Goal: Task Accomplishment & Management: Manage account settings

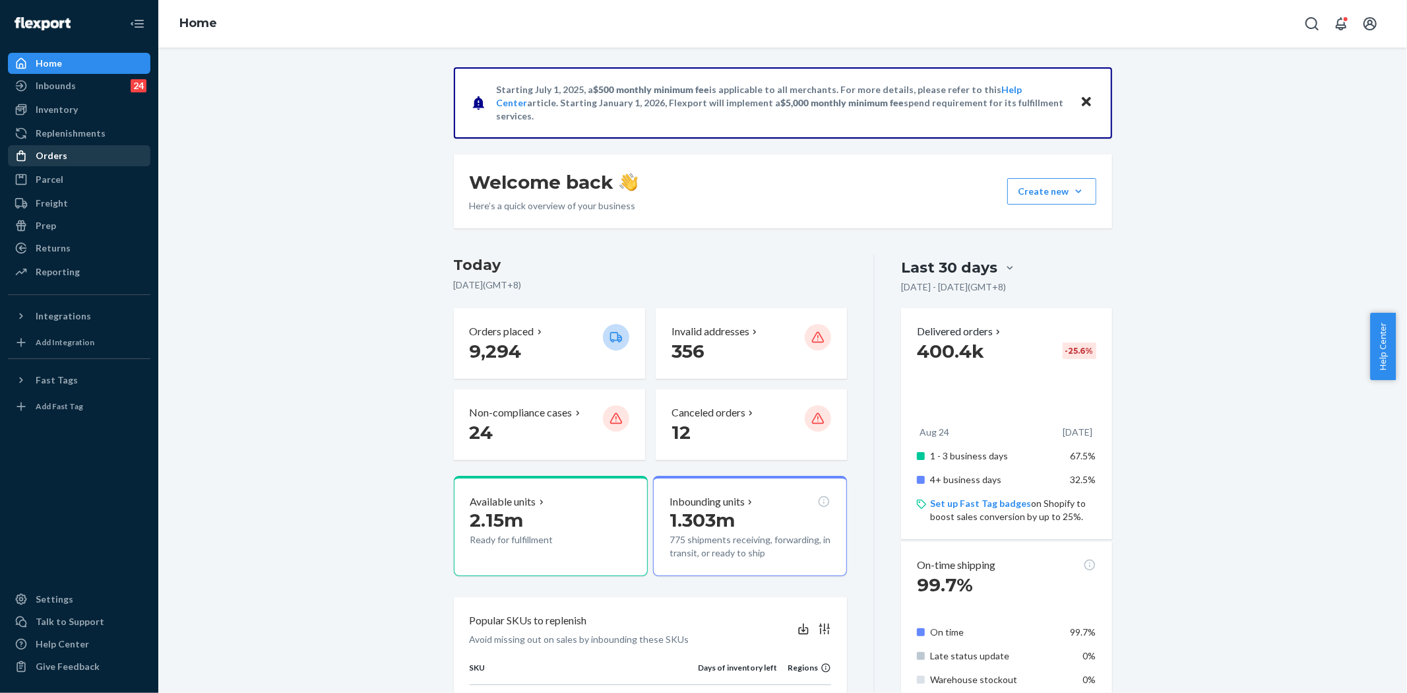
click at [63, 160] on div "Orders" at bounding box center [52, 155] width 32 height 13
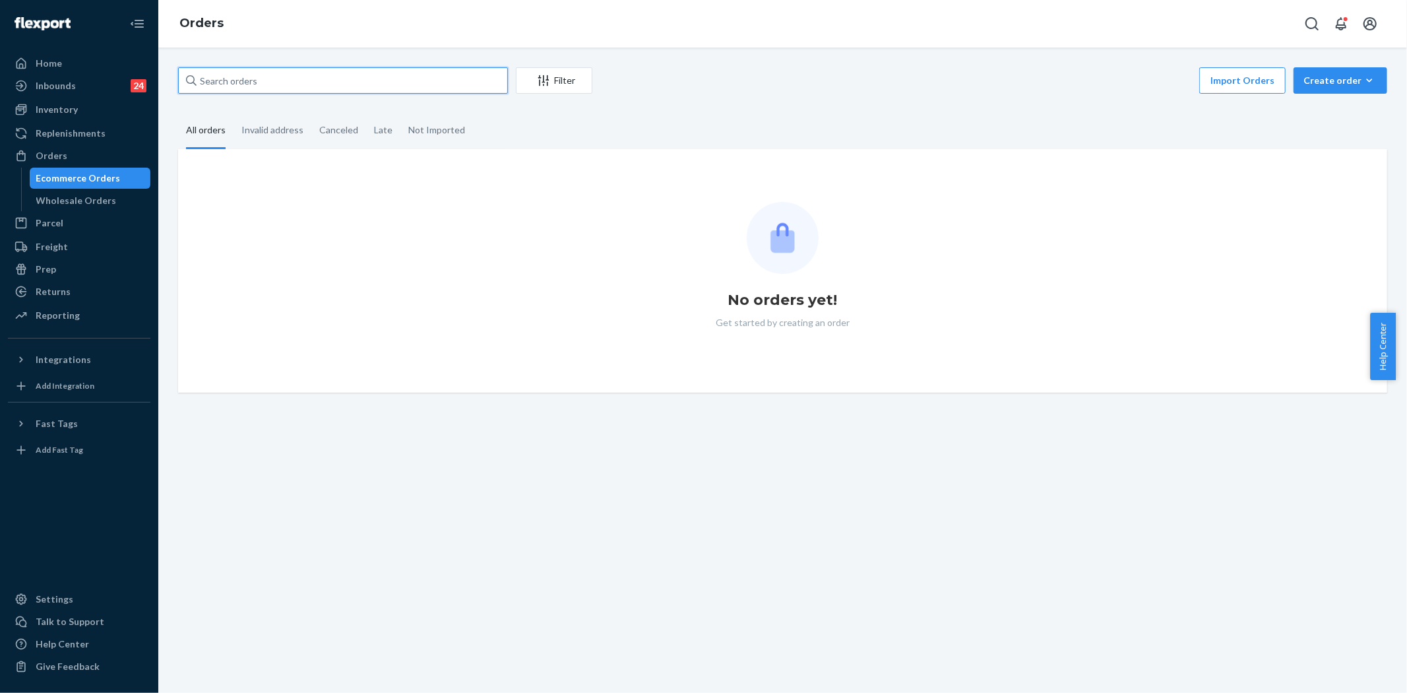
click at [310, 84] on input "text" at bounding box center [343, 80] width 330 height 26
paste input "136624726"
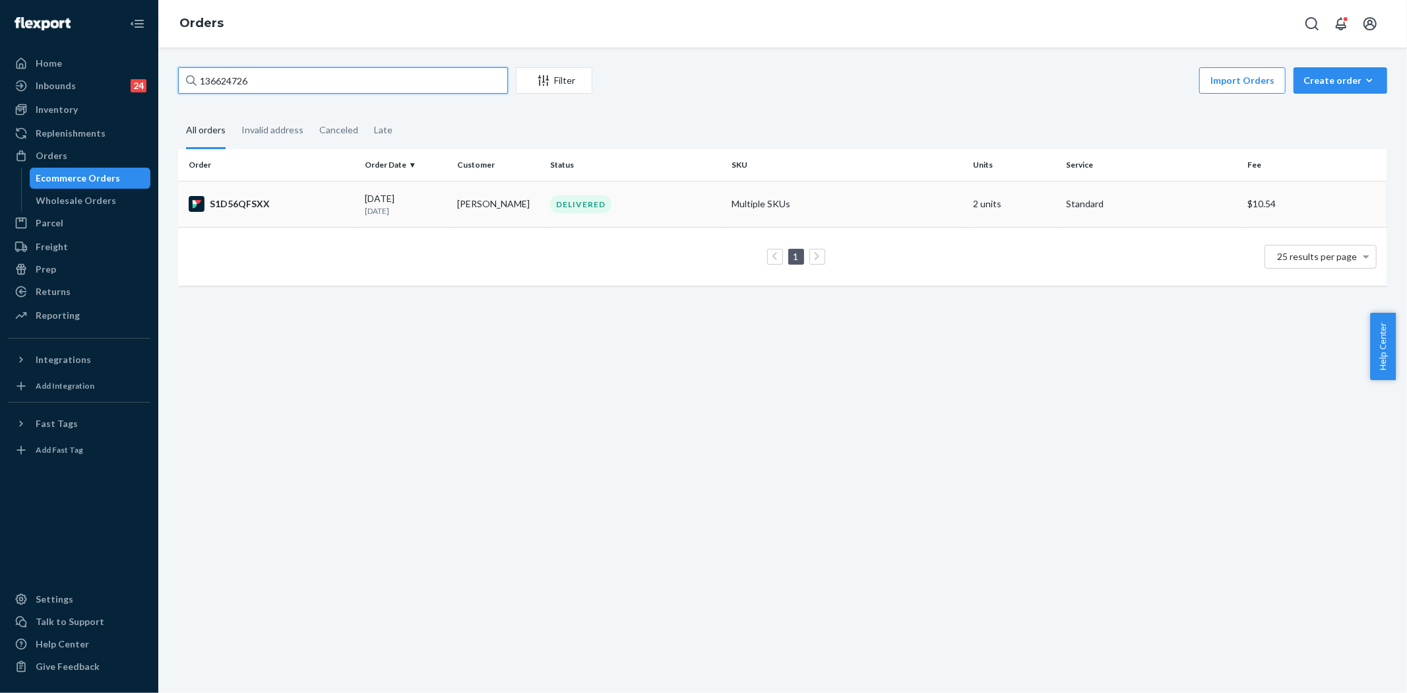
type input "136624726"
click at [383, 196] on div "09/13/2025 10 days ago" at bounding box center [406, 204] width 82 height 24
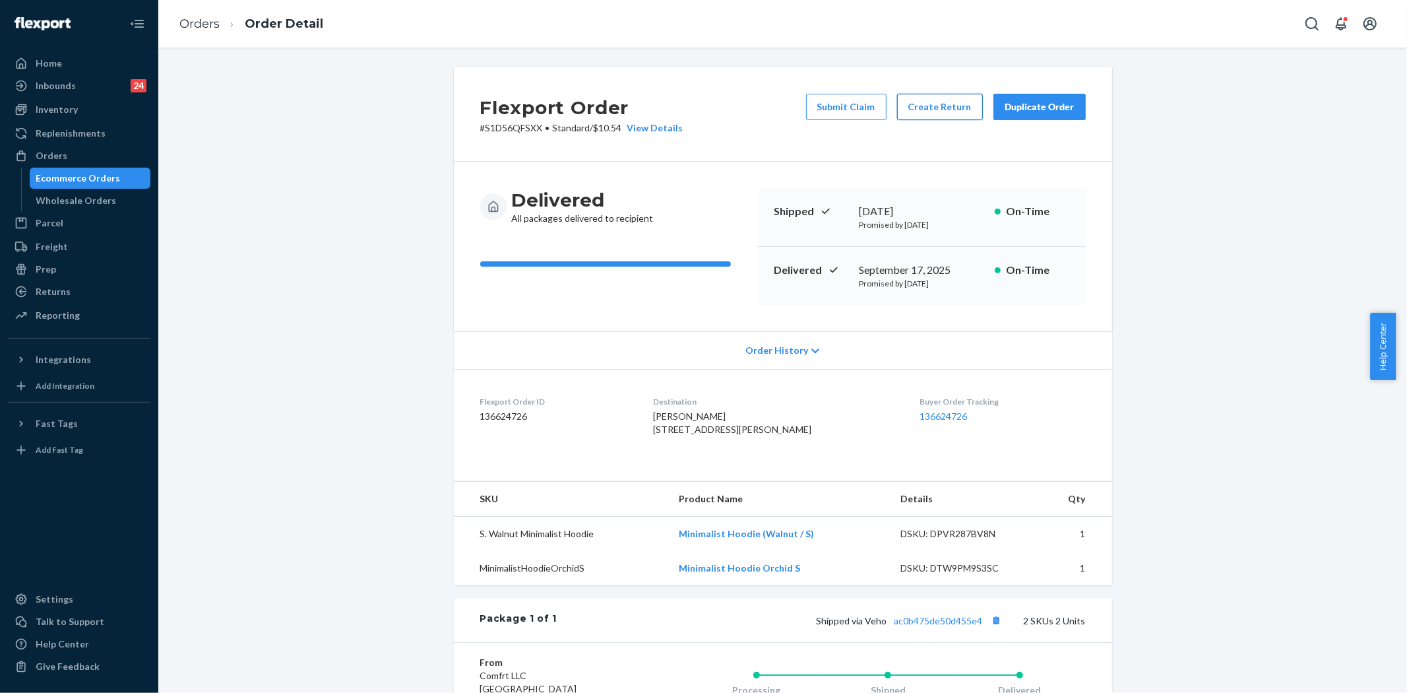
click at [929, 108] on button "Create Return" at bounding box center [940, 107] width 86 height 26
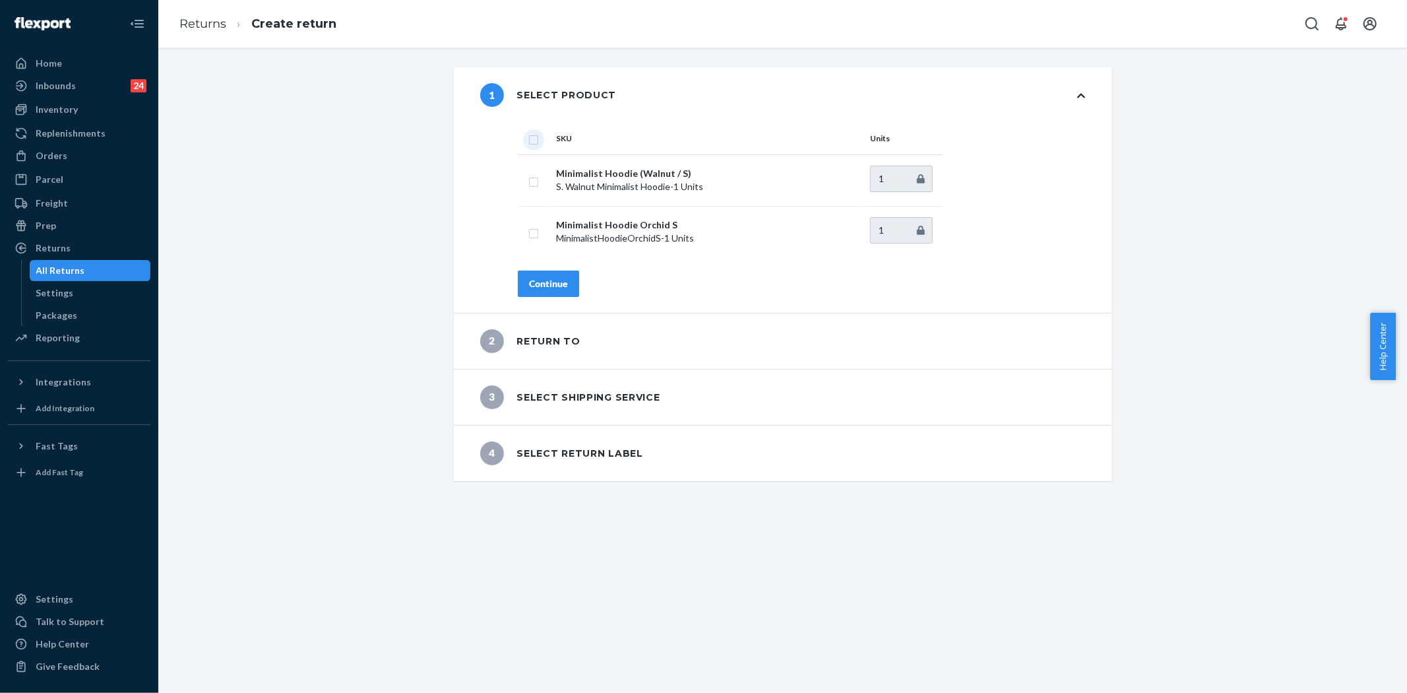
click at [528, 141] on input "checkbox" at bounding box center [533, 138] width 11 height 14
checkbox input "true"
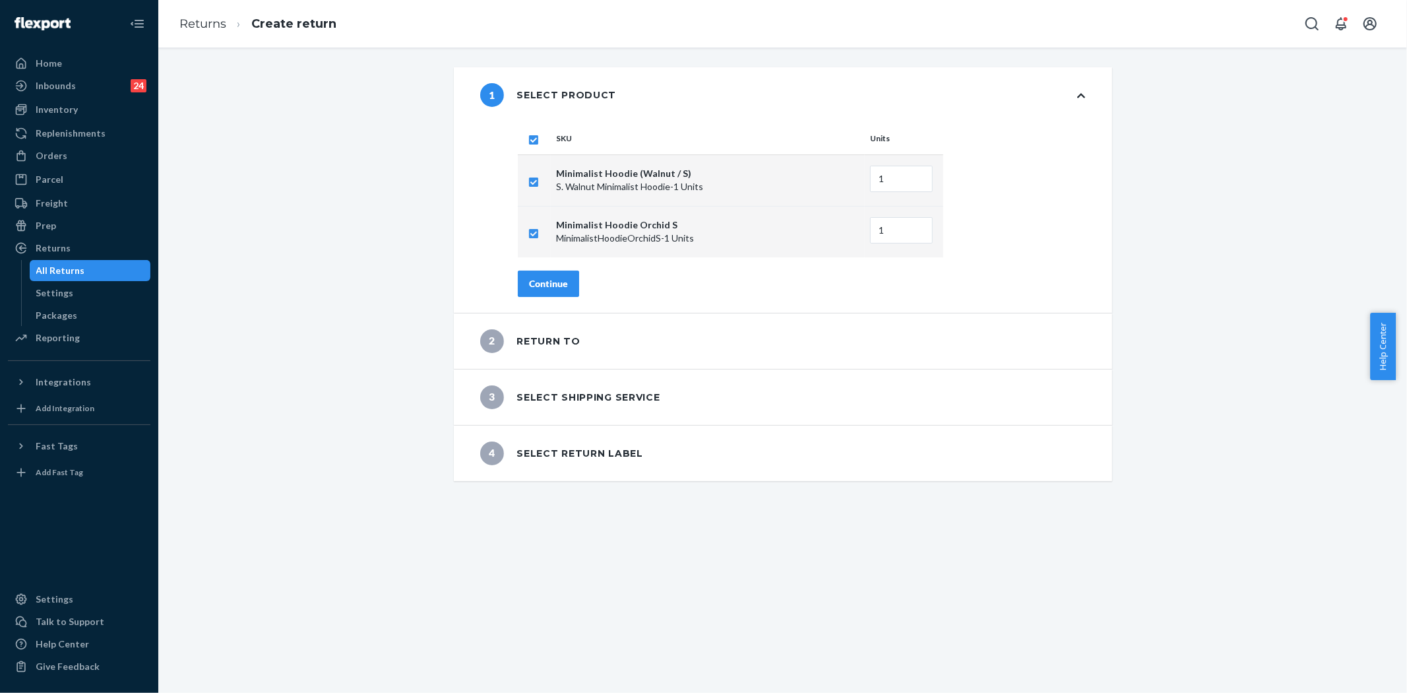
click at [555, 282] on div "Continue" at bounding box center [548, 283] width 39 height 13
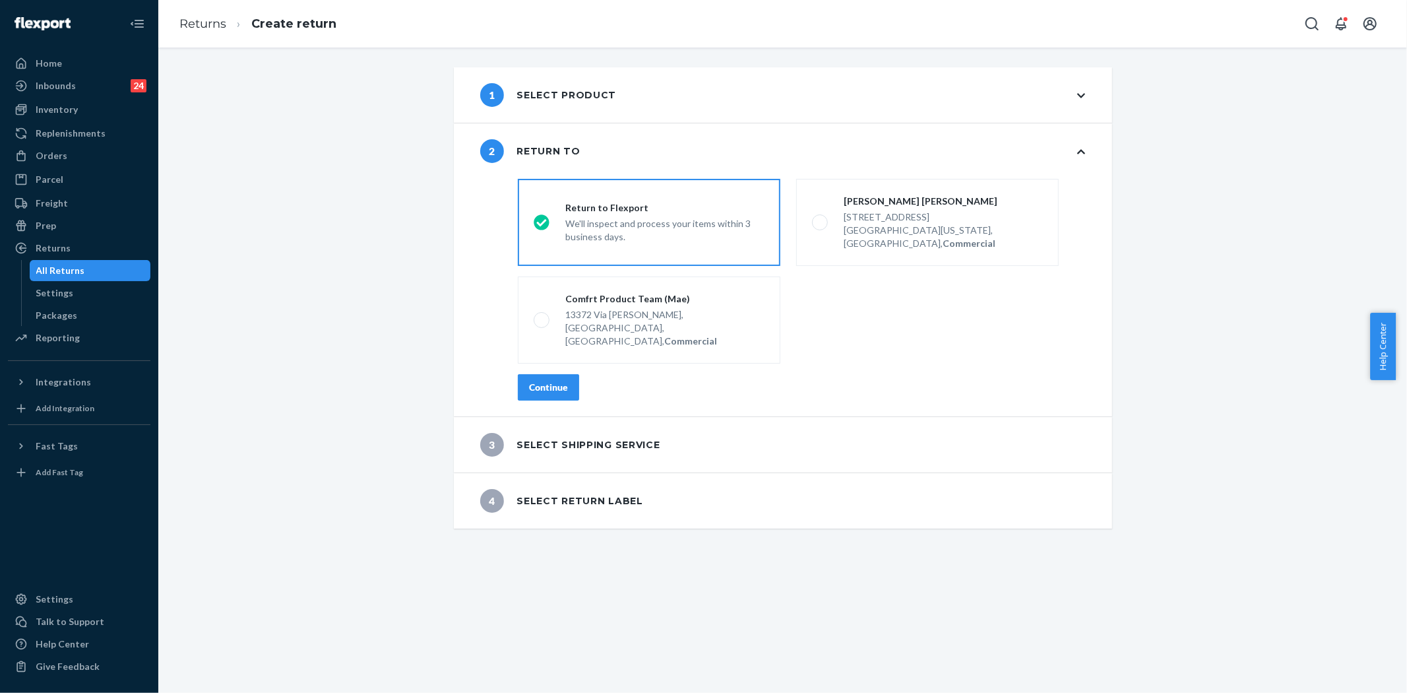
click at [551, 381] on div "Continue" at bounding box center [548, 387] width 39 height 13
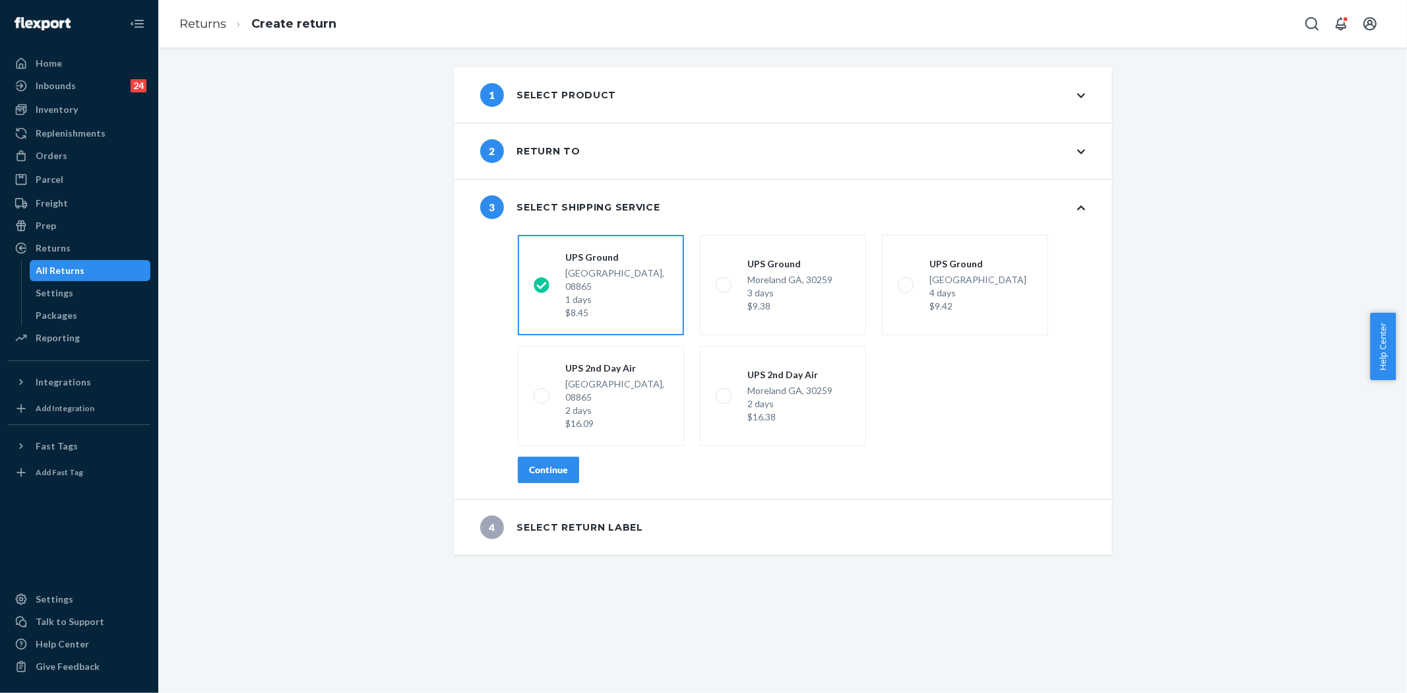
click at [546, 463] on div "Continue" at bounding box center [548, 469] width 39 height 13
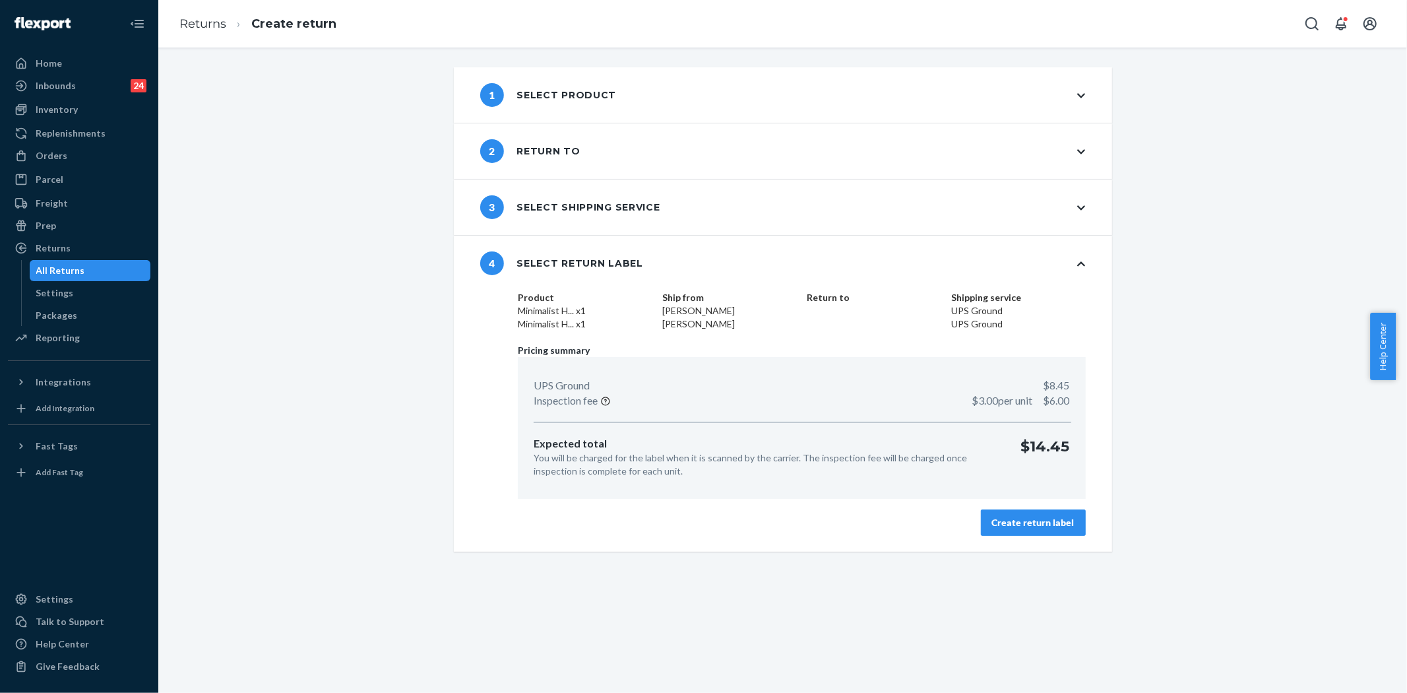
click at [1008, 516] on div "Create return label" at bounding box center [1033, 522] width 82 height 13
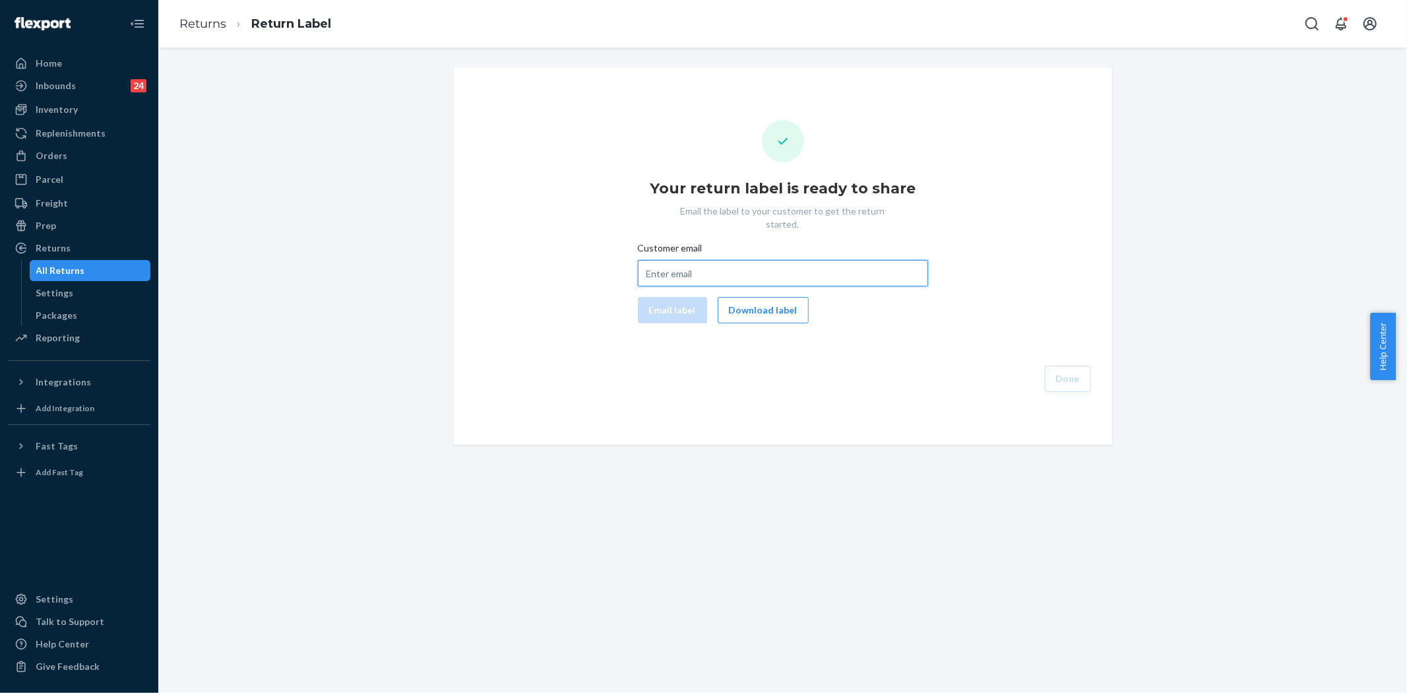
drag, startPoint x: 800, startPoint y: 256, endPoint x: 780, endPoint y: 263, distance: 21.5
click at [800, 260] on input "Customer email" at bounding box center [783, 273] width 290 height 26
paste input "nickpalmieri1392@yahoo.com"
type input "nickpalmieri1392@yahoo.com"
click at [664, 297] on button "Email label" at bounding box center [672, 310] width 69 height 26
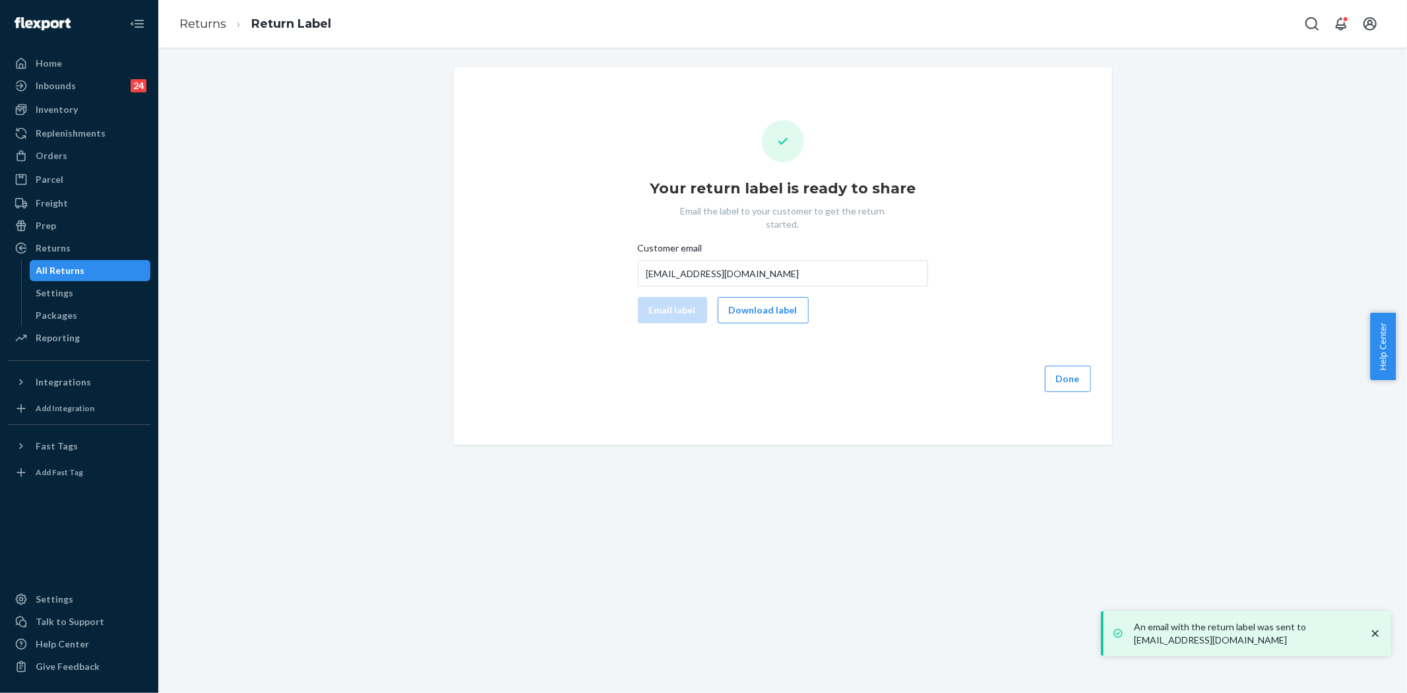
drag, startPoint x: 743, startPoint y: 299, endPoint x: 823, endPoint y: 248, distance: 94.6
click at [743, 299] on button "Download label" at bounding box center [763, 310] width 91 height 26
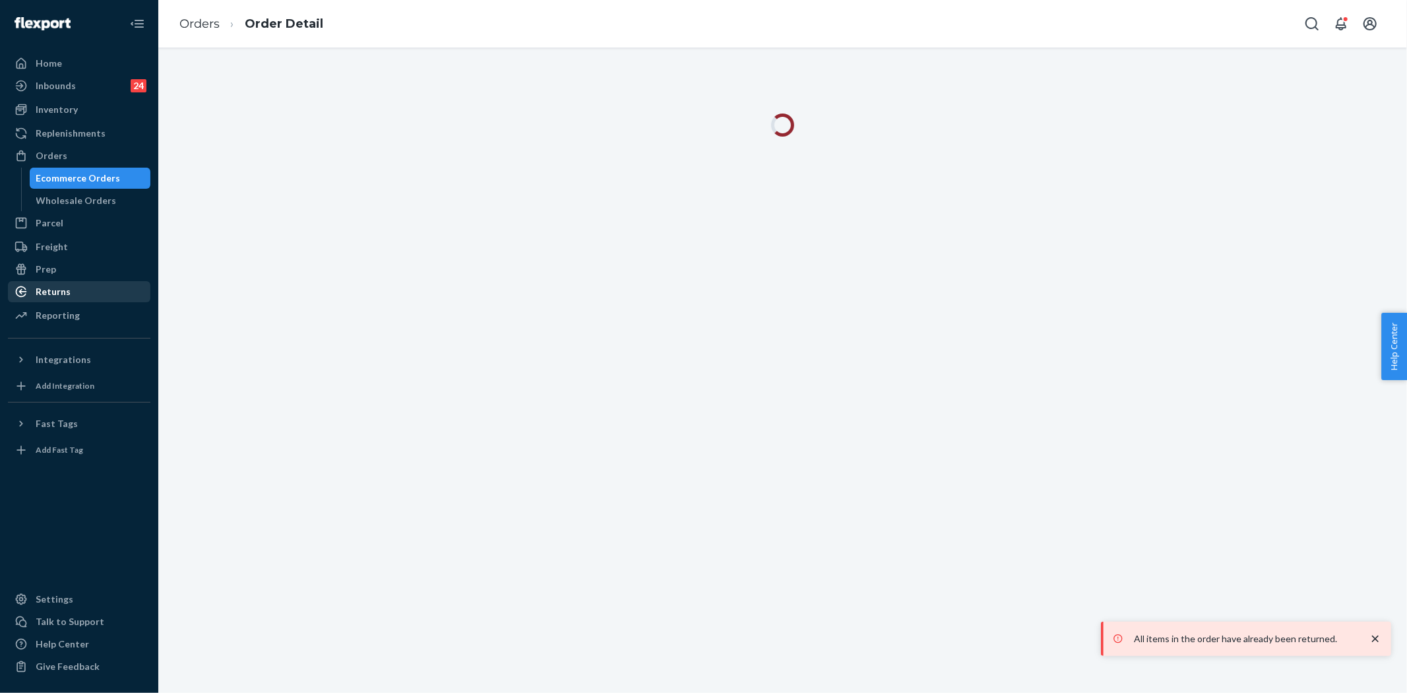
click at [74, 290] on div "Returns" at bounding box center [79, 291] width 140 height 18
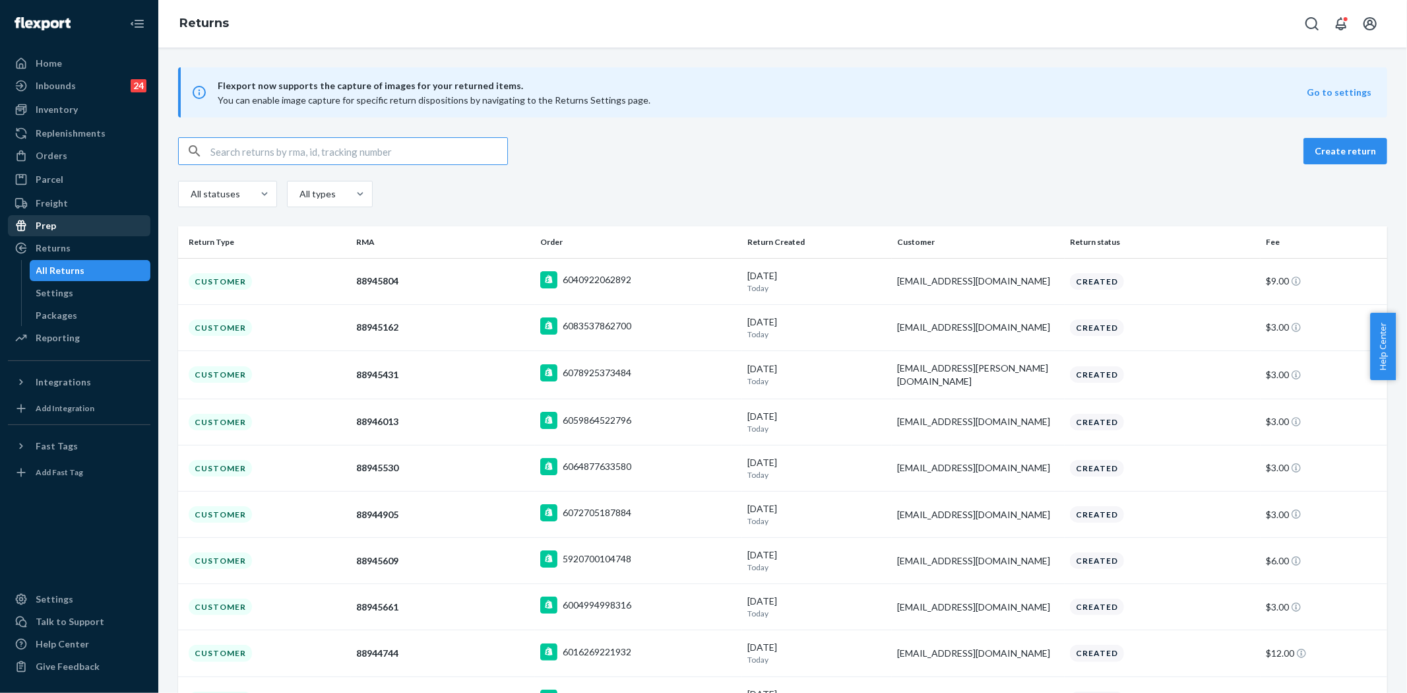
click at [82, 234] on div "Prep" at bounding box center [79, 225] width 140 height 18
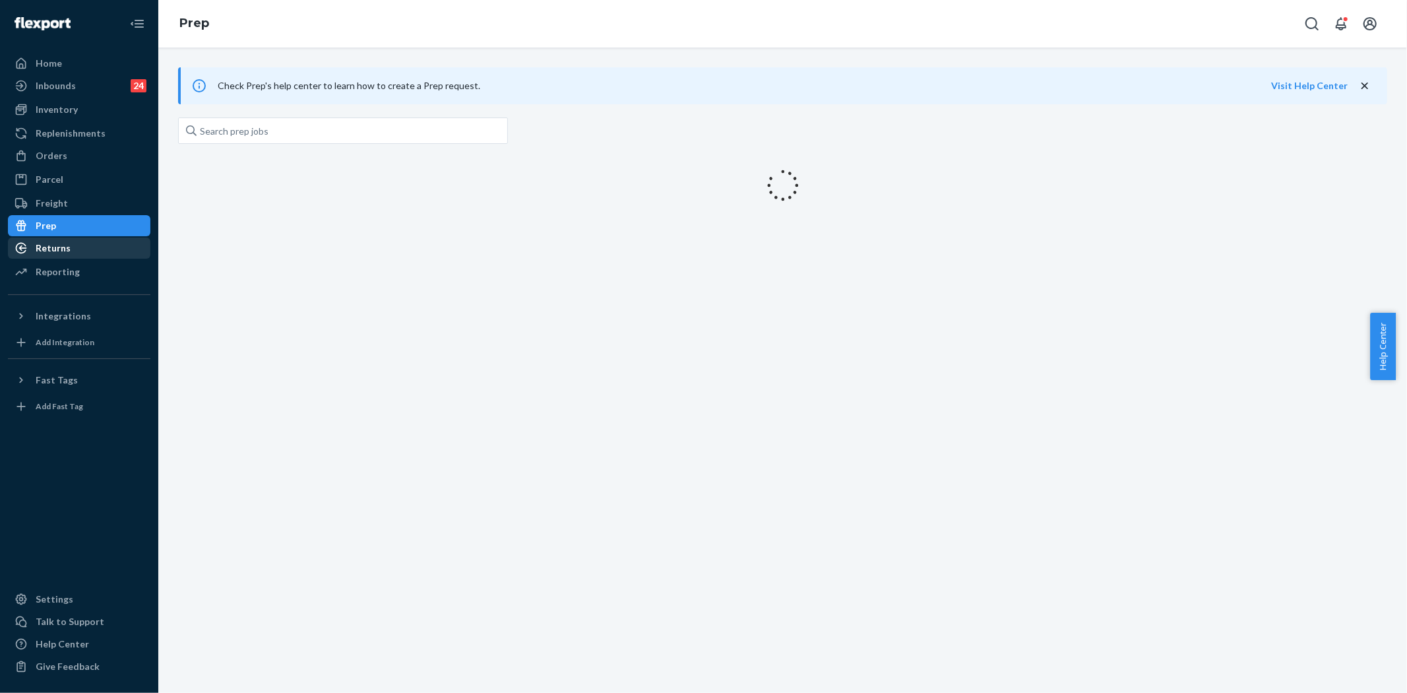
click at [82, 239] on div "Returns" at bounding box center [79, 248] width 140 height 18
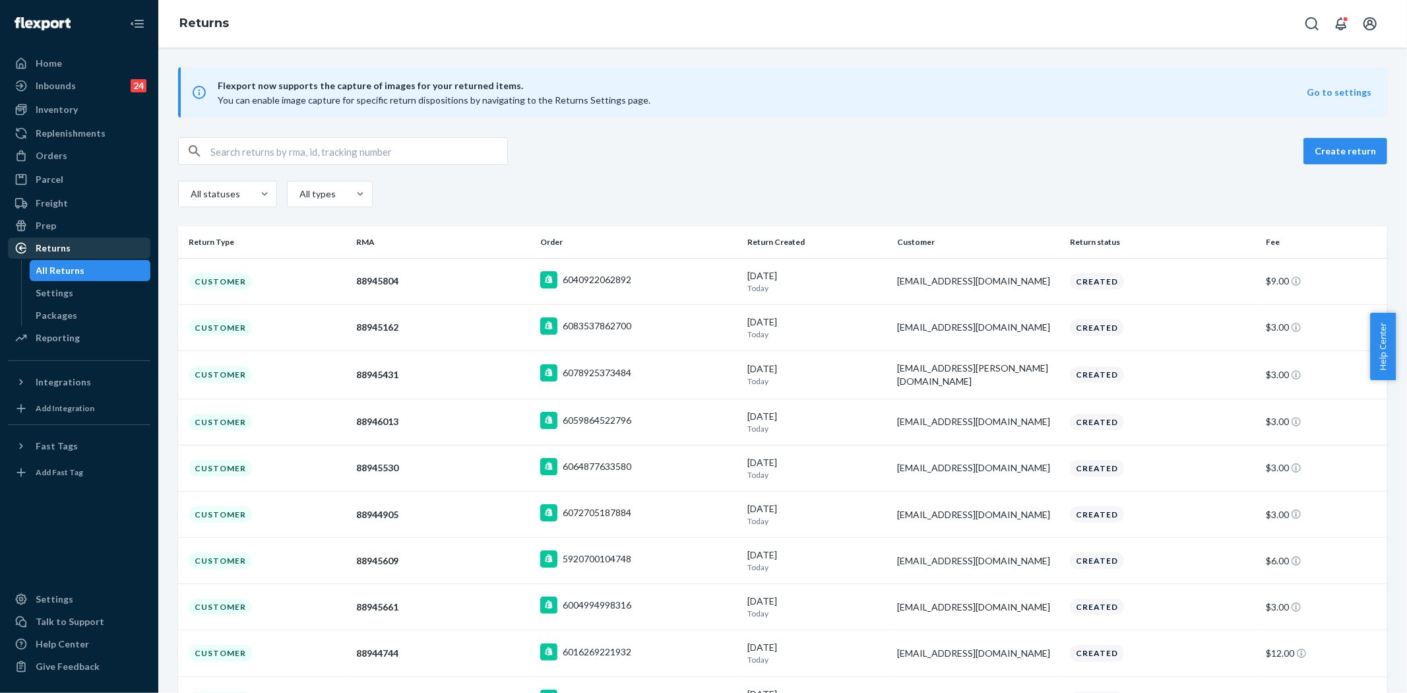
click at [84, 240] on div "Returns" at bounding box center [79, 248] width 140 height 18
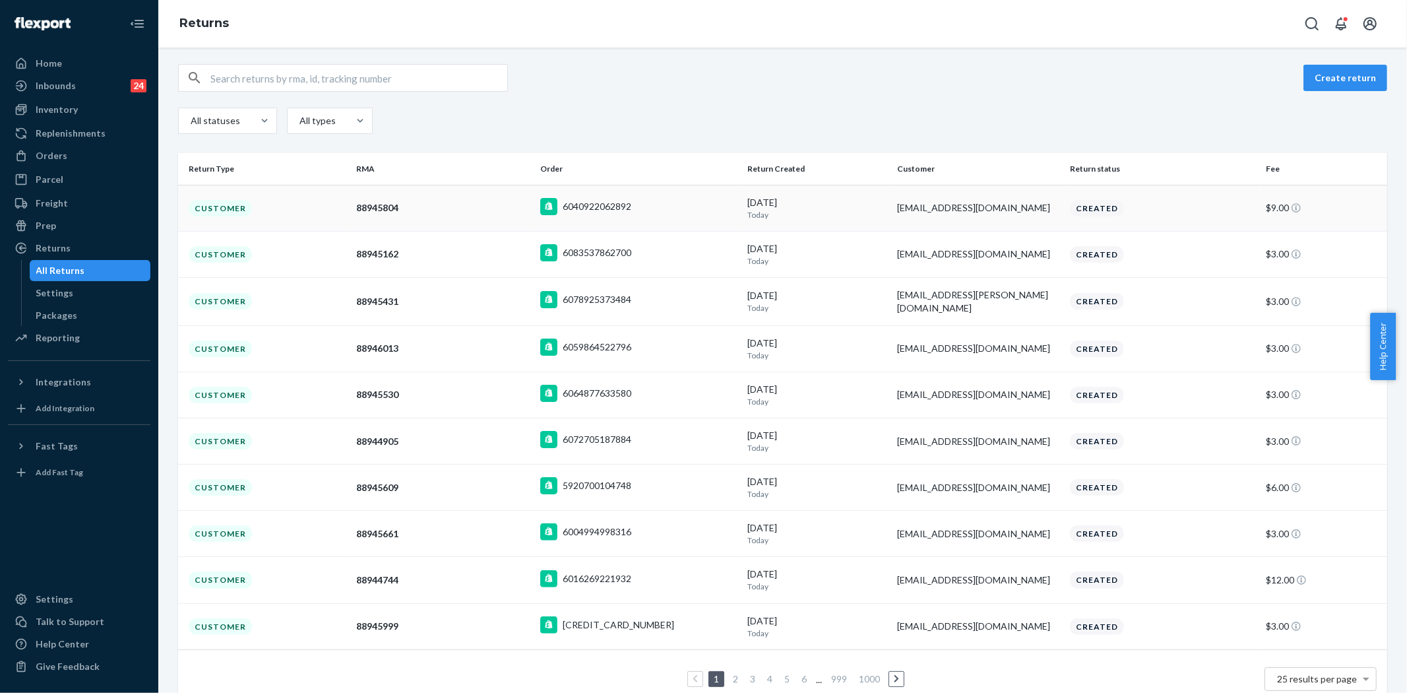
scroll to position [100, 0]
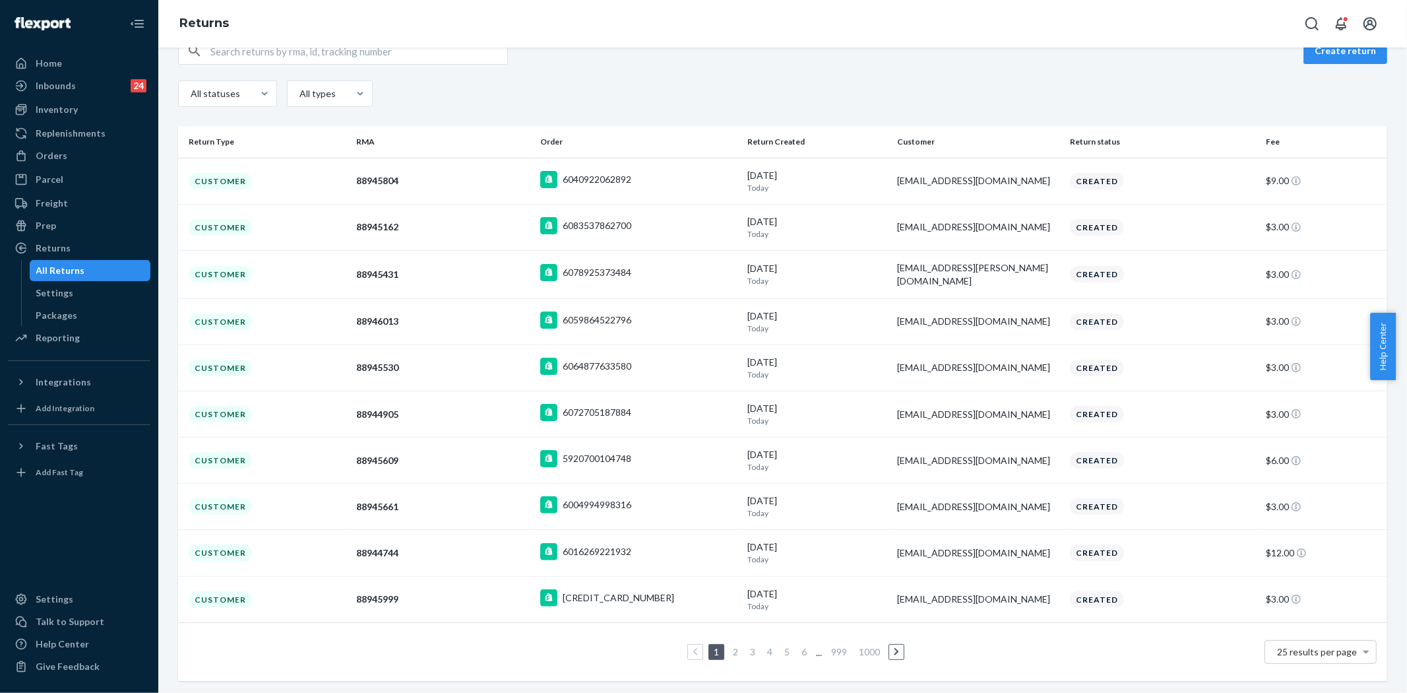
click at [292, 44] on div "Returns" at bounding box center [782, 23] width 1249 height 47
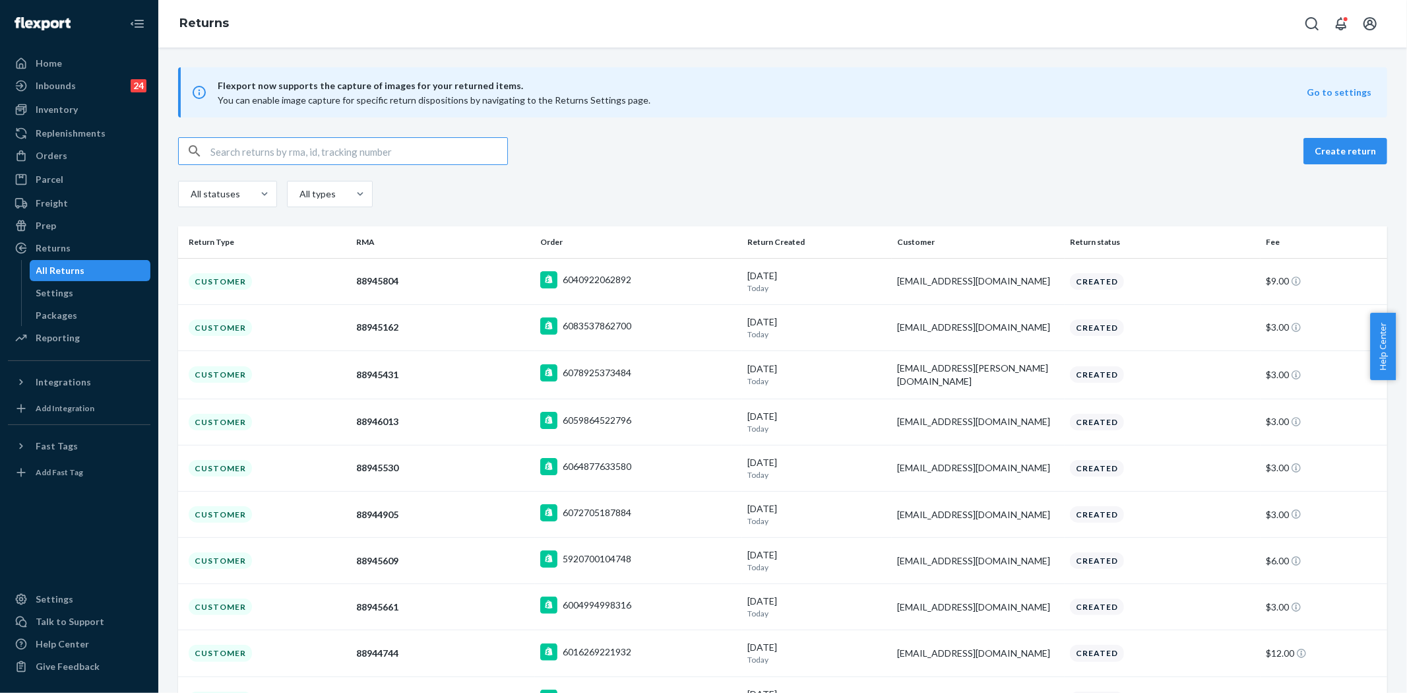
click at [298, 158] on input "text" at bounding box center [358, 151] width 297 height 26
paste input "[EMAIL_ADDRESS][DOMAIN_NAME]"
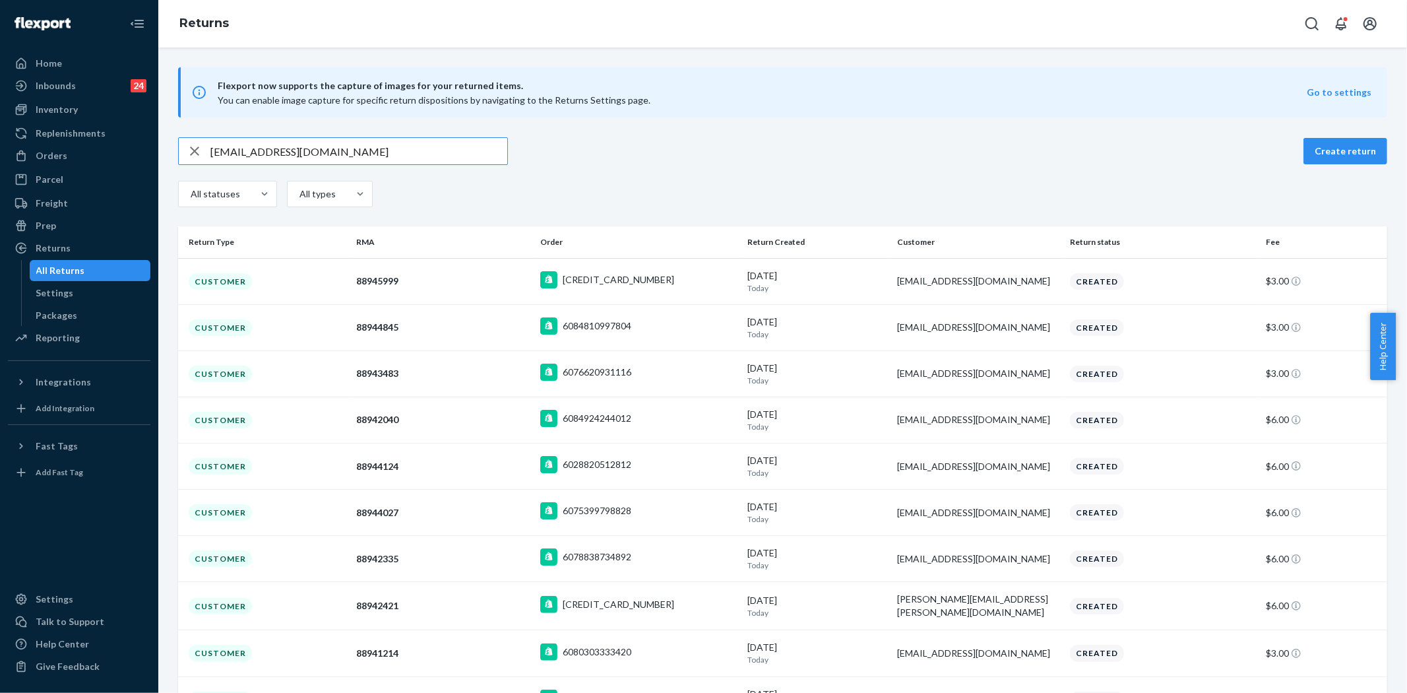
type input "[EMAIL_ADDRESS][DOMAIN_NAME]"
click at [1302, 20] on button "Open Search Box" at bounding box center [1312, 24] width 26 height 26
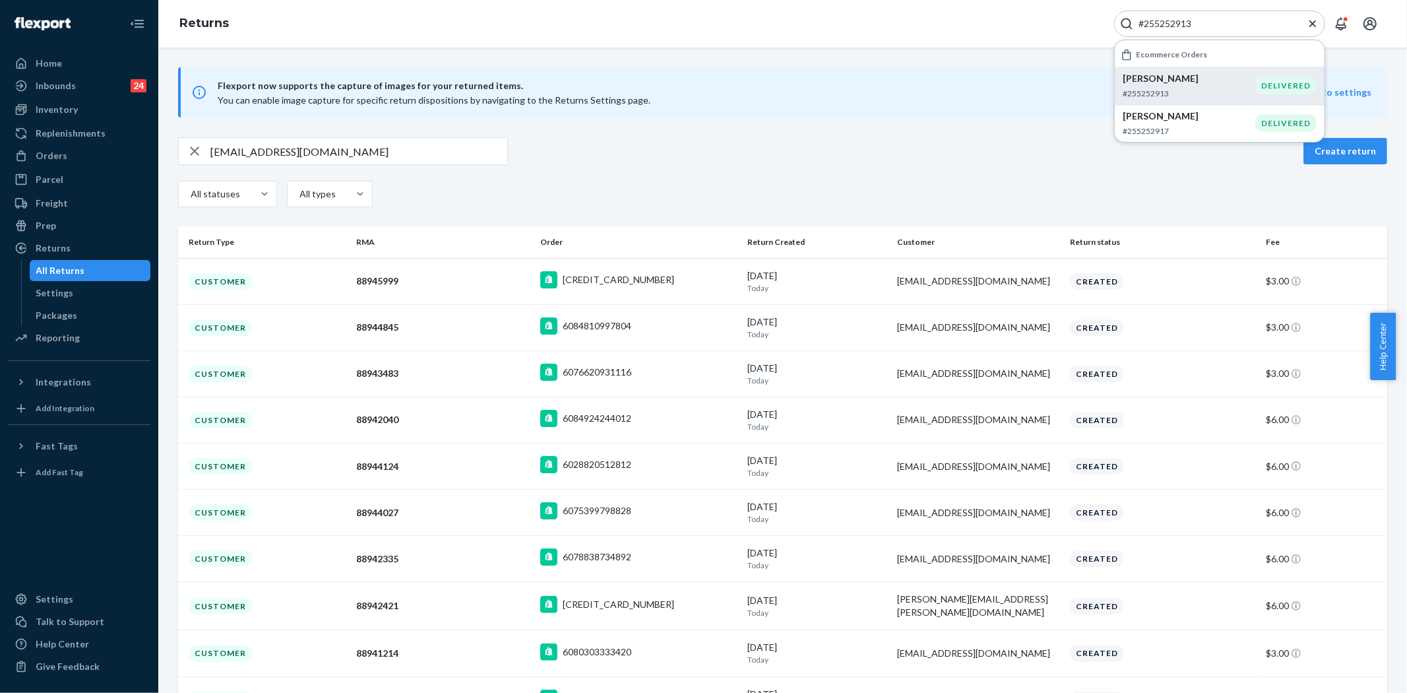
type input "#255252913"
click at [1159, 89] on p "#255252913" at bounding box center [1189, 93] width 133 height 11
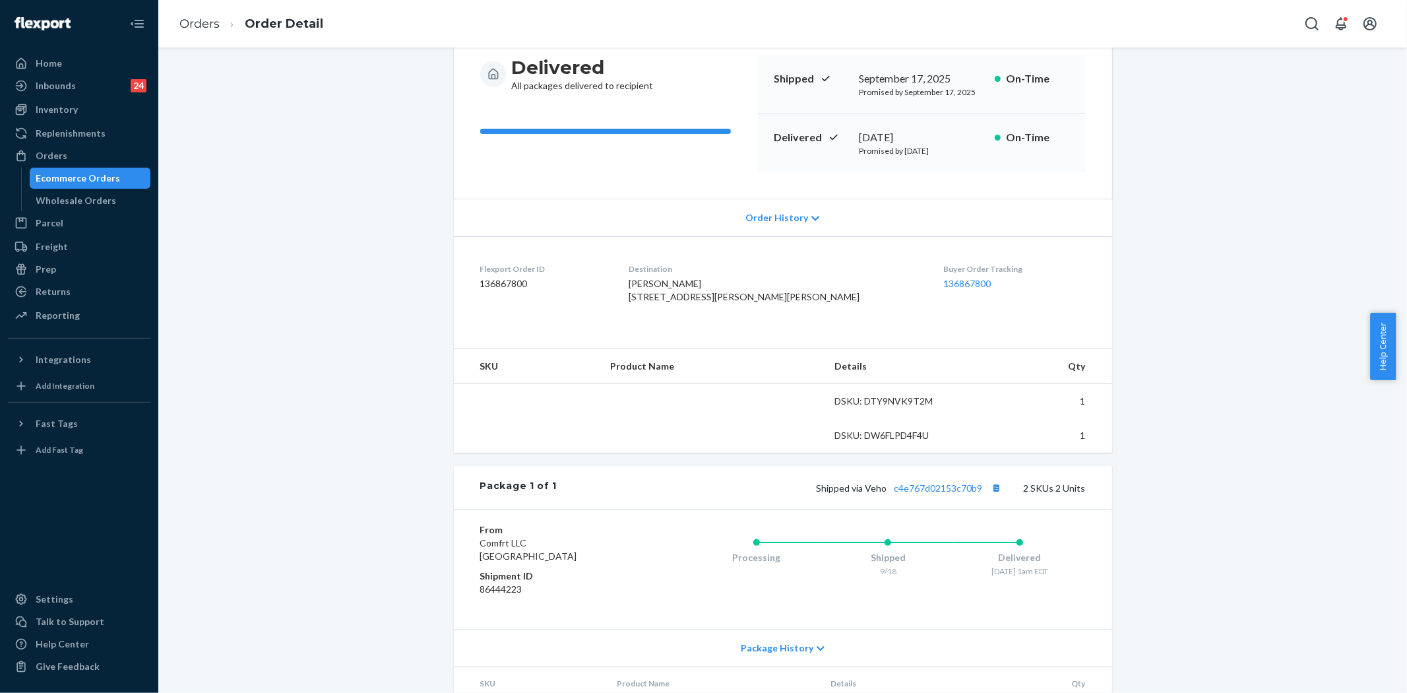
scroll to position [146, 0]
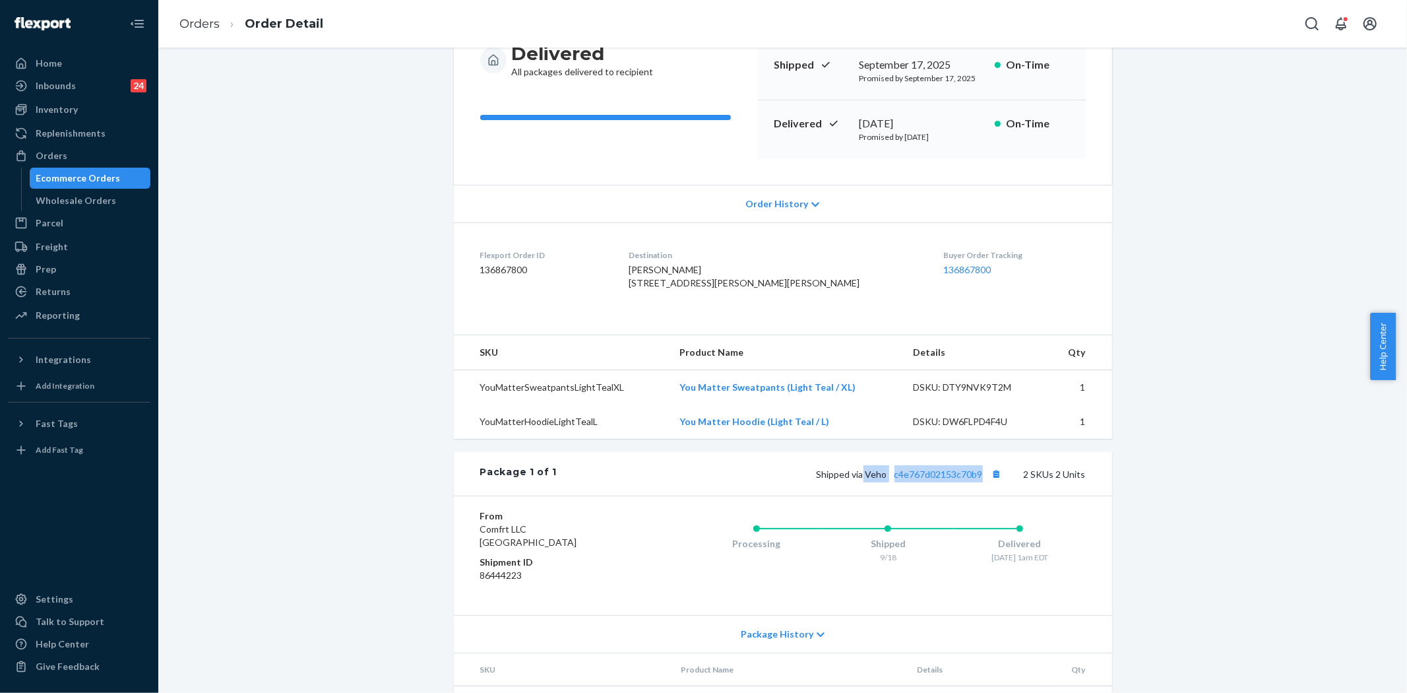
copy span "Veho c4e767d02153c70b9"
drag, startPoint x: 862, startPoint y: 501, endPoint x: 978, endPoint y: 495, distance: 117.0
click at [978, 482] on div "Shipped via Veho c4e767d02153c70b9 2 SKUs 2 Units" at bounding box center [821, 473] width 528 height 17
click at [1315, 22] on icon "Open Search Box" at bounding box center [1312, 24] width 16 height 16
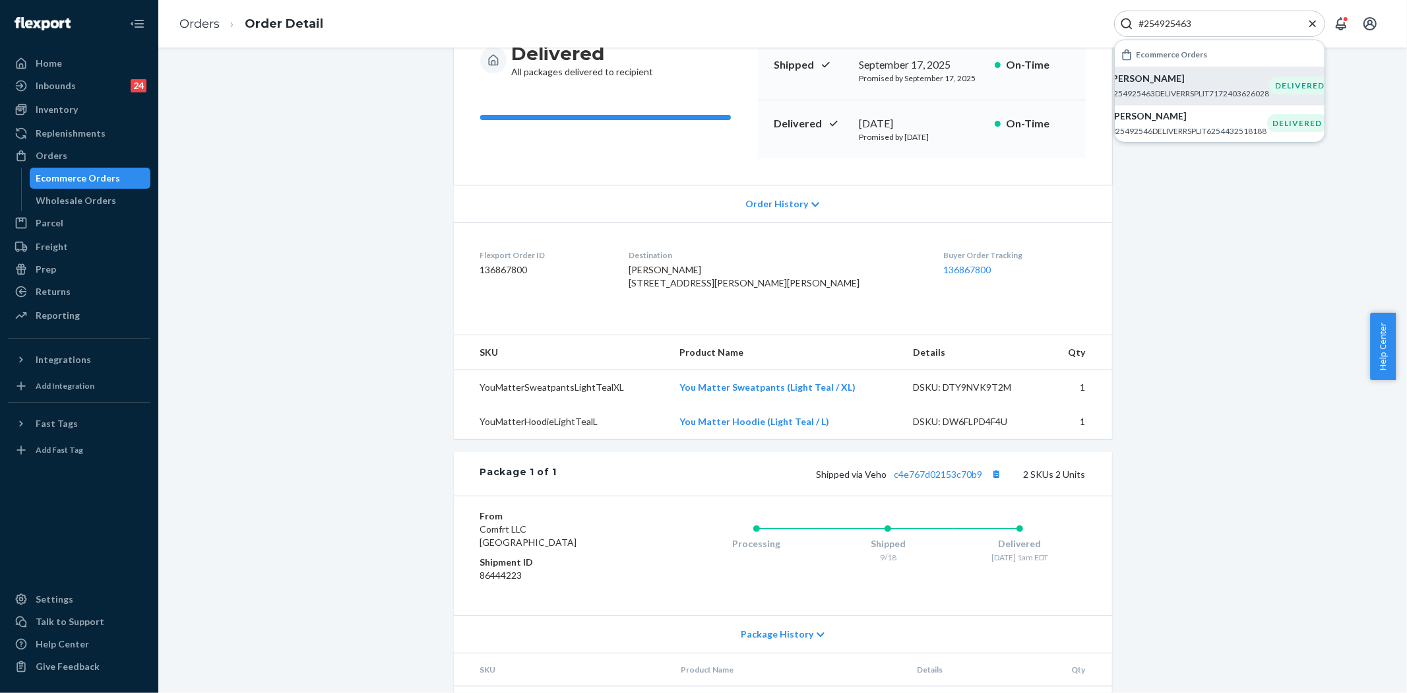
click at [1150, 75] on p "Maddison Richter" at bounding box center [1189, 78] width 160 height 13
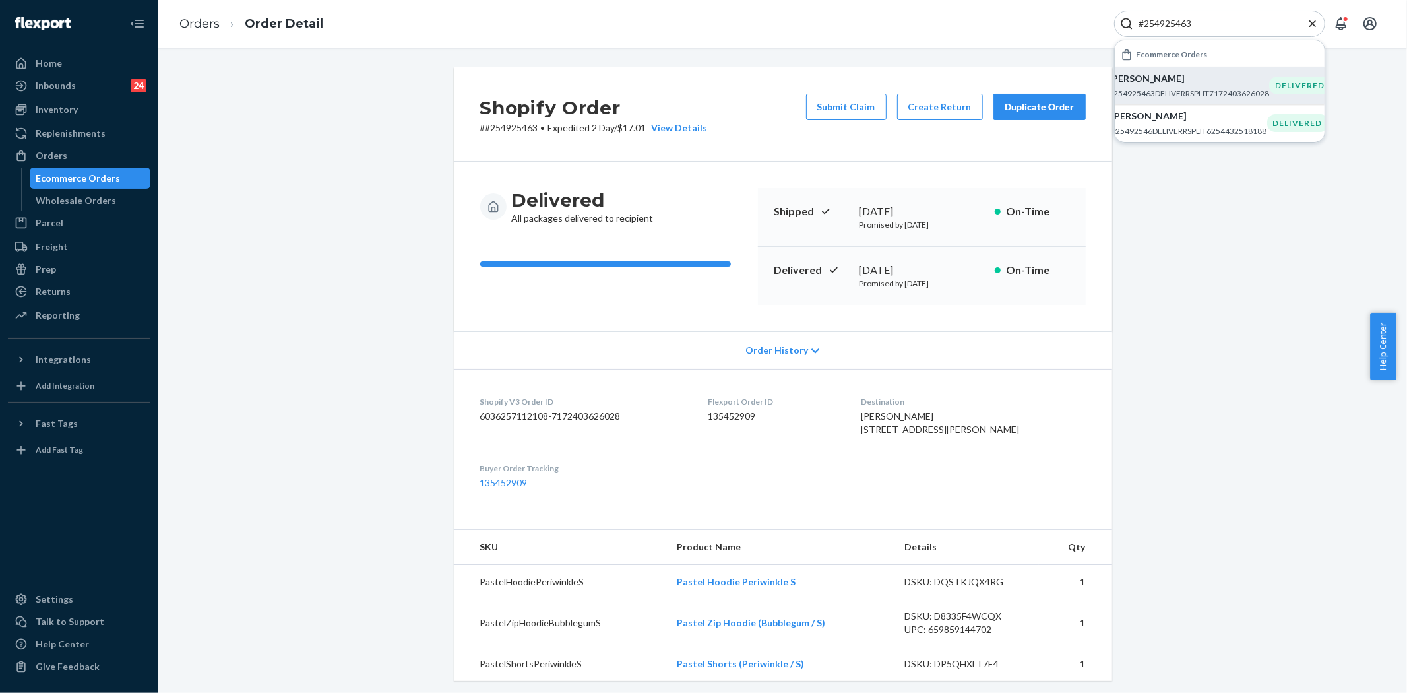
click at [1156, 208] on div "Shopify Order # #254925463 • Expedited 2 Day / $17.01 View Details Submit Claim…" at bounding box center [782, 563] width 1229 height 993
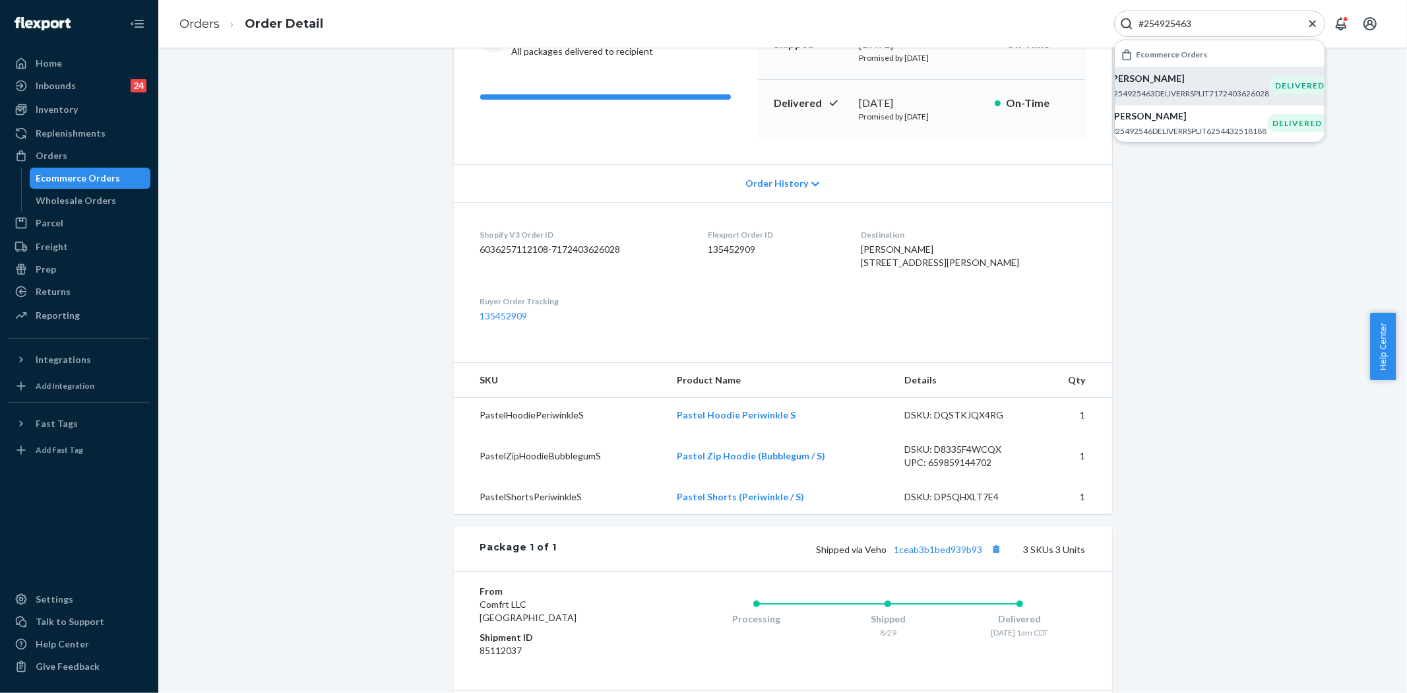
scroll to position [28, 0]
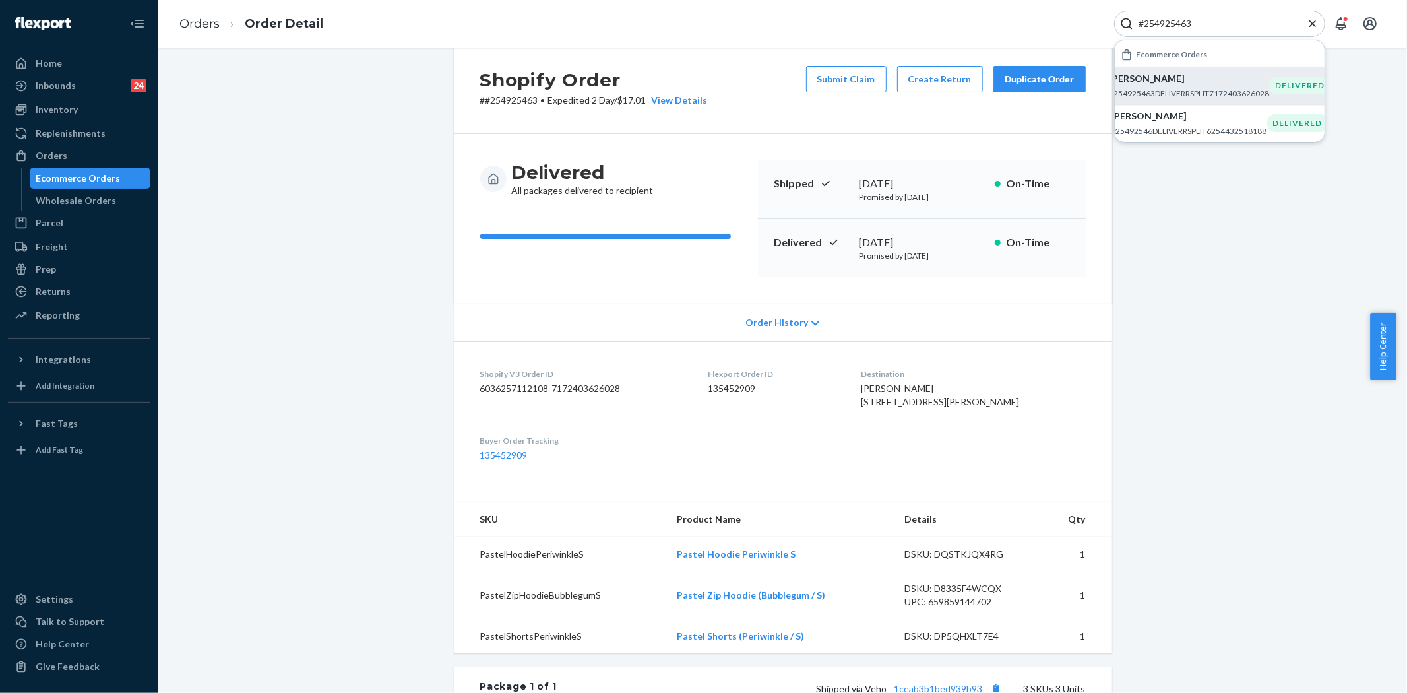
copy div "August 30, 2025"
drag, startPoint x: 856, startPoint y: 236, endPoint x: 937, endPoint y: 236, distance: 81.8
click at [937, 236] on div "August 30, 2025" at bounding box center [922, 242] width 125 height 15
copy p "#254925463"
drag, startPoint x: 480, startPoint y: 99, endPoint x: 538, endPoint y: 99, distance: 58.7
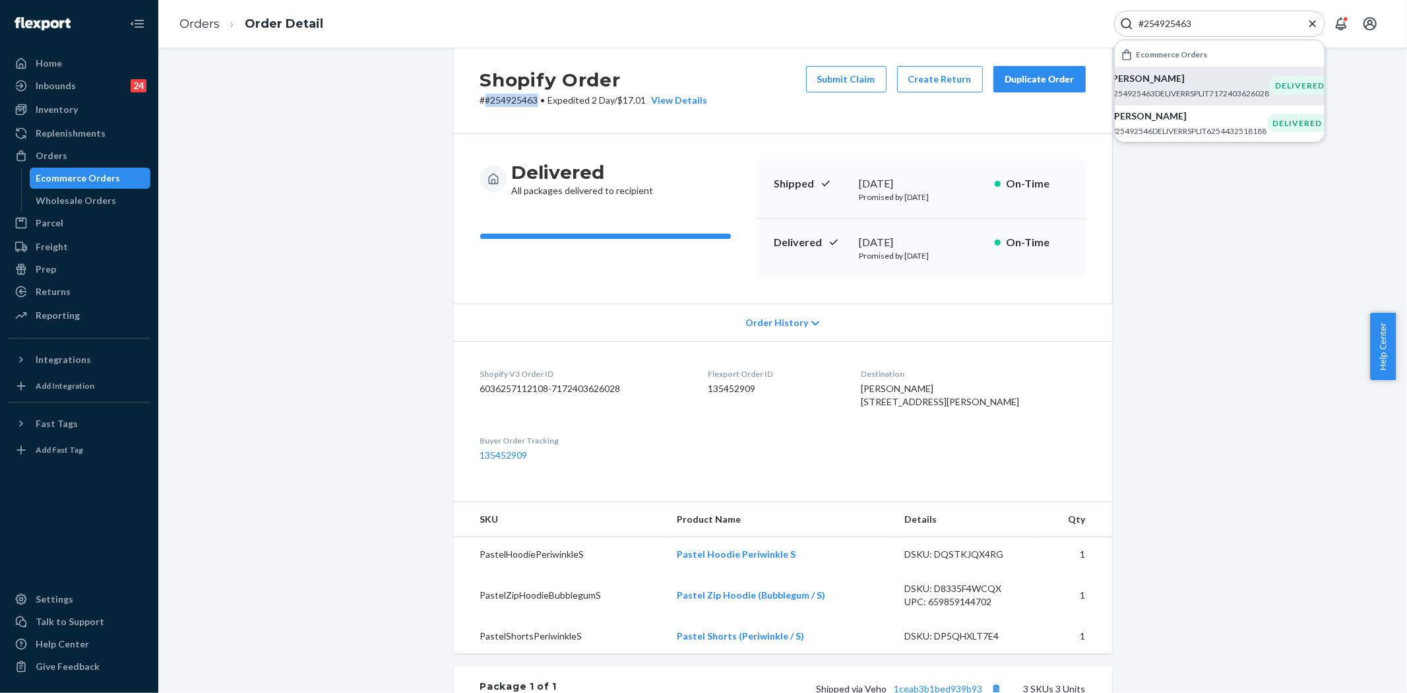
click at [538, 99] on p "# #254925463 • Expedited 2 Day / $17.01 View Details" at bounding box center [594, 100] width 228 height 13
click at [1174, 25] on input "#254925463" at bounding box center [1214, 23] width 162 height 13
paste input "5108240"
type input "#255108240"
click at [1151, 75] on p "Katie Hoard" at bounding box center [1194, 79] width 160 height 13
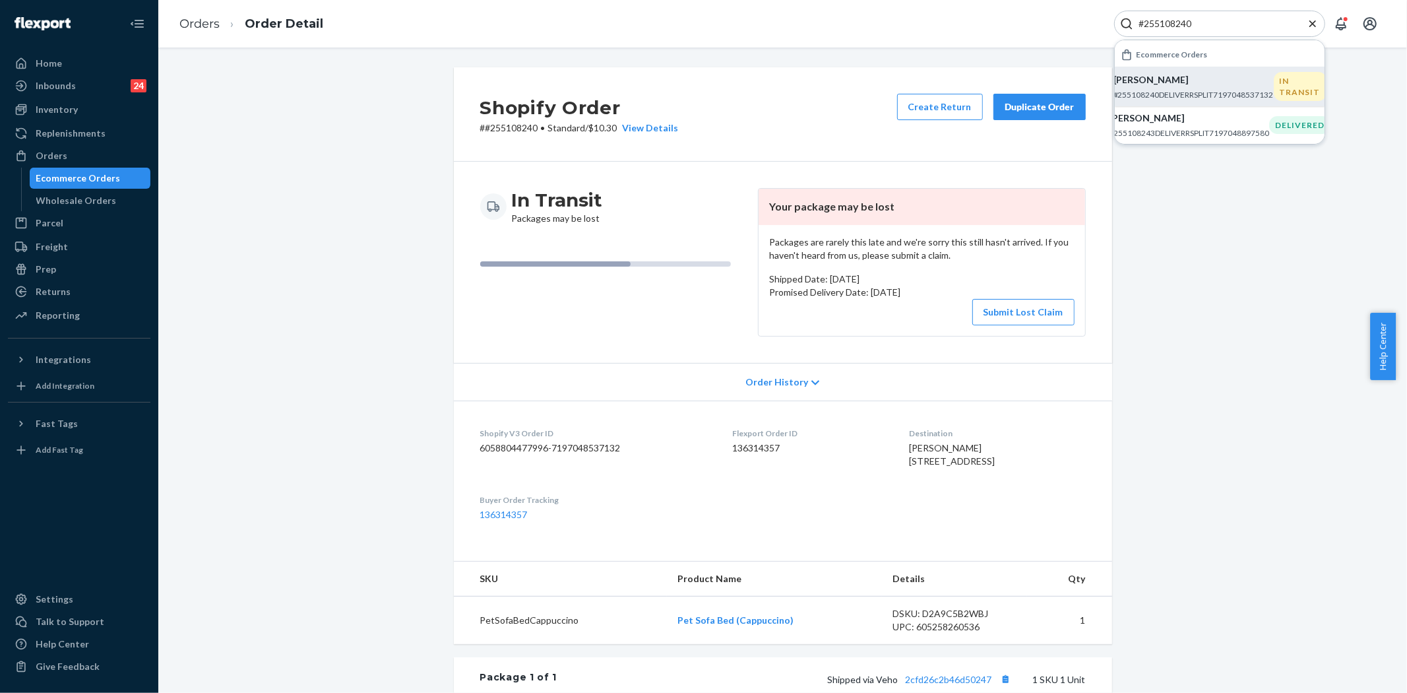
click at [1311, 20] on icon "Close Search" at bounding box center [1312, 23] width 13 height 13
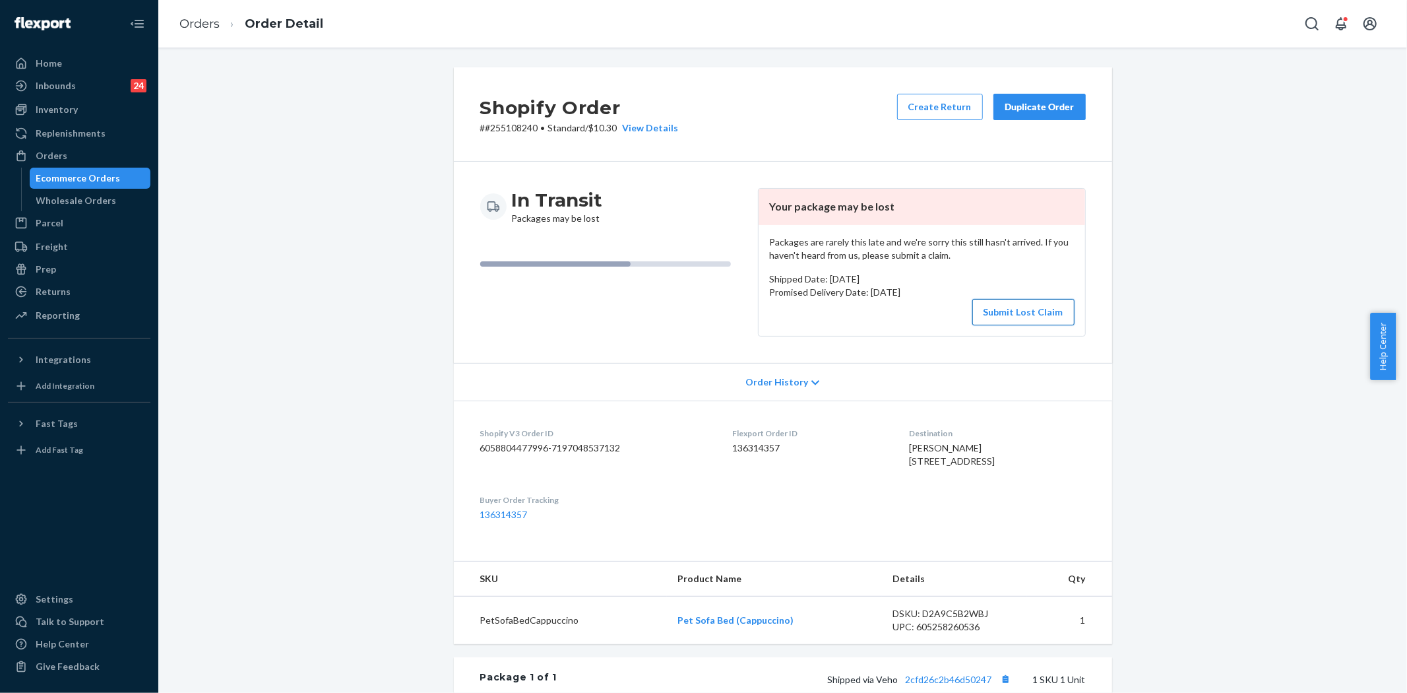
click at [1012, 323] on button "Submit Lost Claim" at bounding box center [1023, 312] width 102 height 26
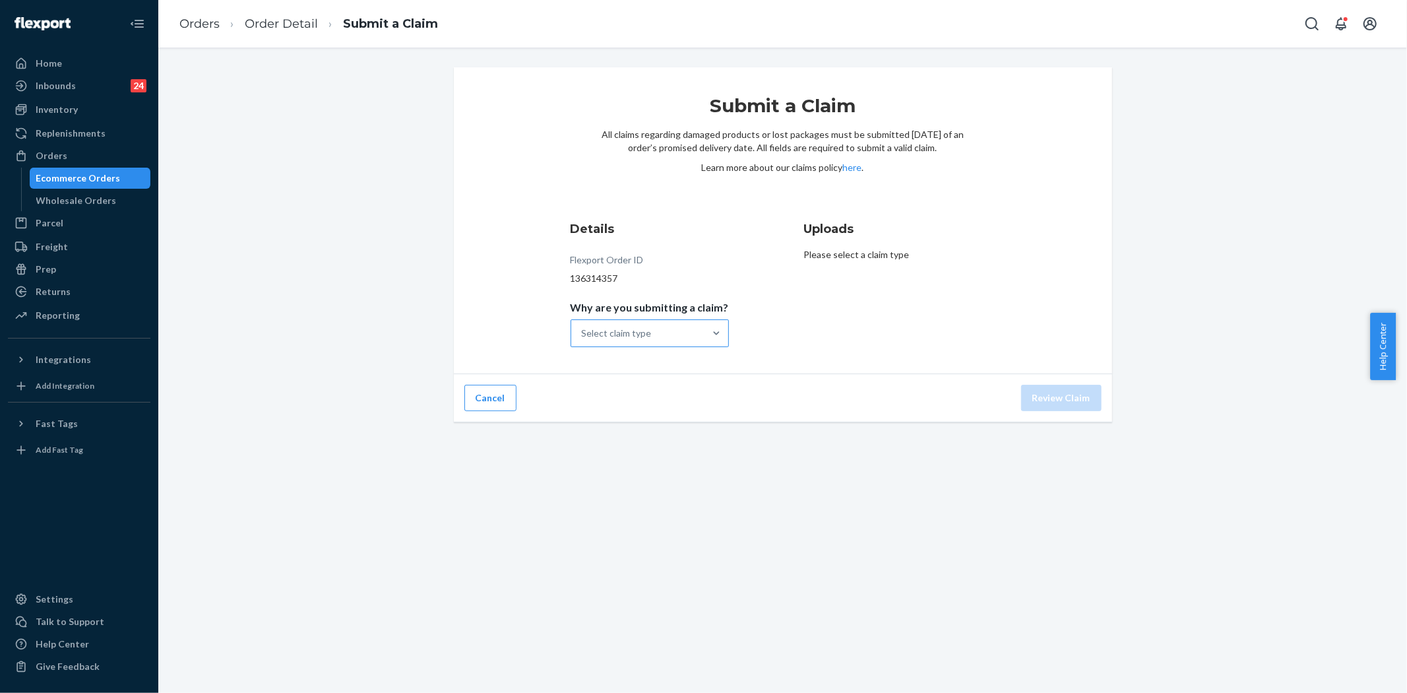
click at [667, 327] on div "Select claim type" at bounding box center [637, 333] width 133 height 26
click at [583, 327] on input "Why are you submitting a claim? Select claim type" at bounding box center [582, 333] width 1 height 13
click at [648, 399] on div "Order with no tracking movement" at bounding box center [649, 399] width 153 height 40
click at [583, 340] on input "Why are you submitting a claim? option Order with no tracking movement focused,…" at bounding box center [582, 333] width 1 height 13
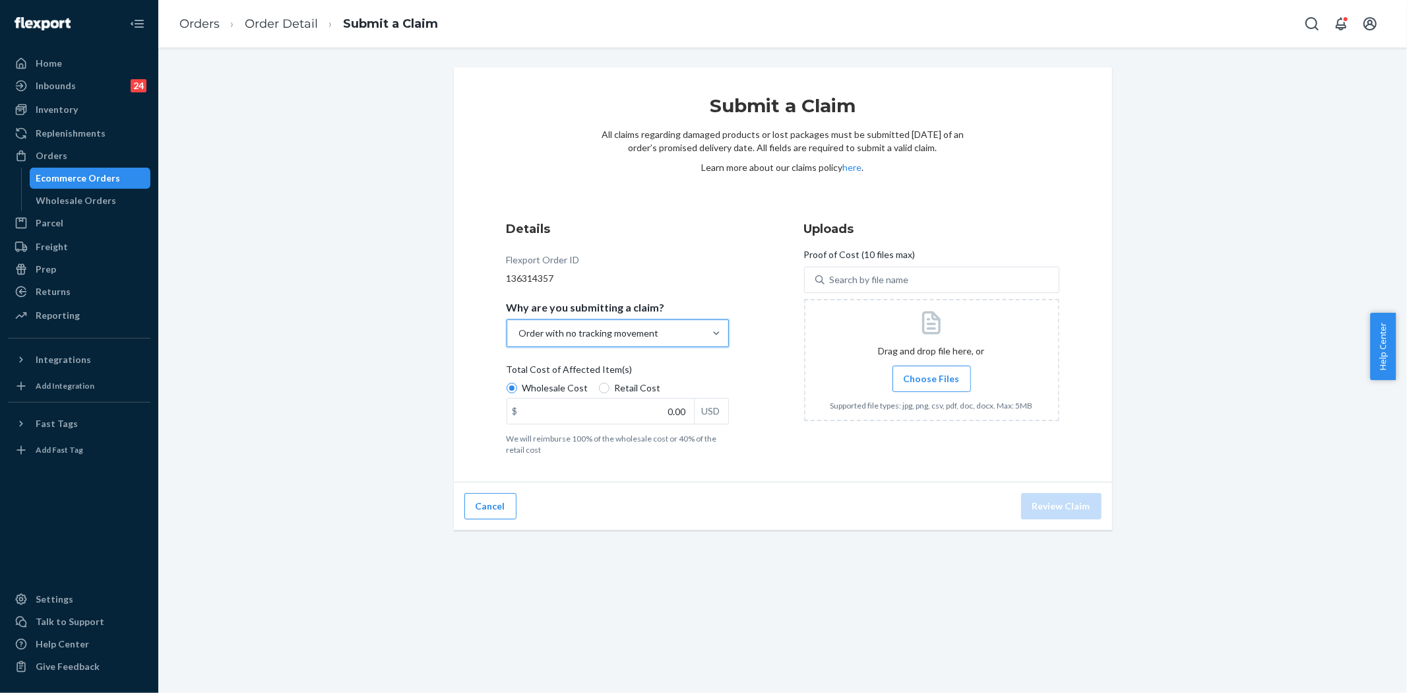
click at [920, 378] on span "Choose Files" at bounding box center [932, 378] width 56 height 13
click at [931, 378] on input "Choose Files" at bounding box center [931, 378] width 1 height 15
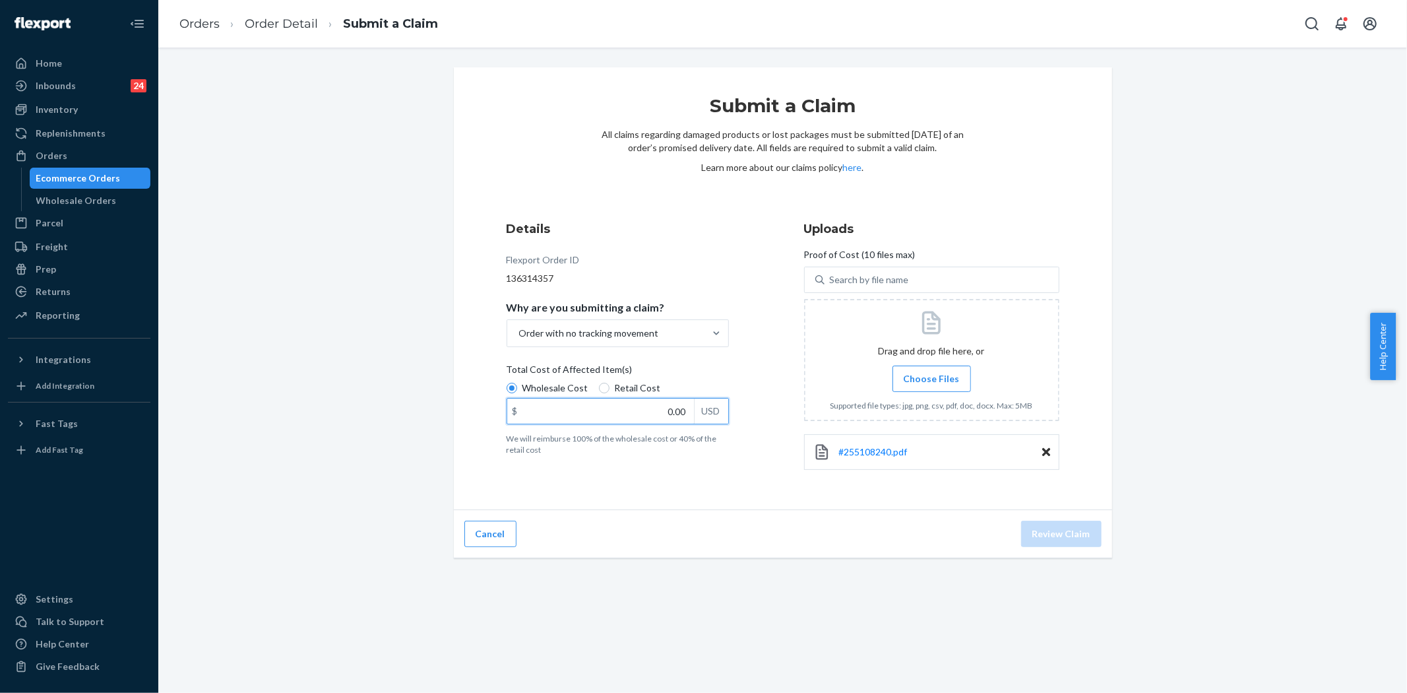
click at [679, 409] on input "0.00" at bounding box center [600, 410] width 187 height 25
type input "65.00"
click at [1061, 546] on button "Review Claim" at bounding box center [1061, 533] width 80 height 26
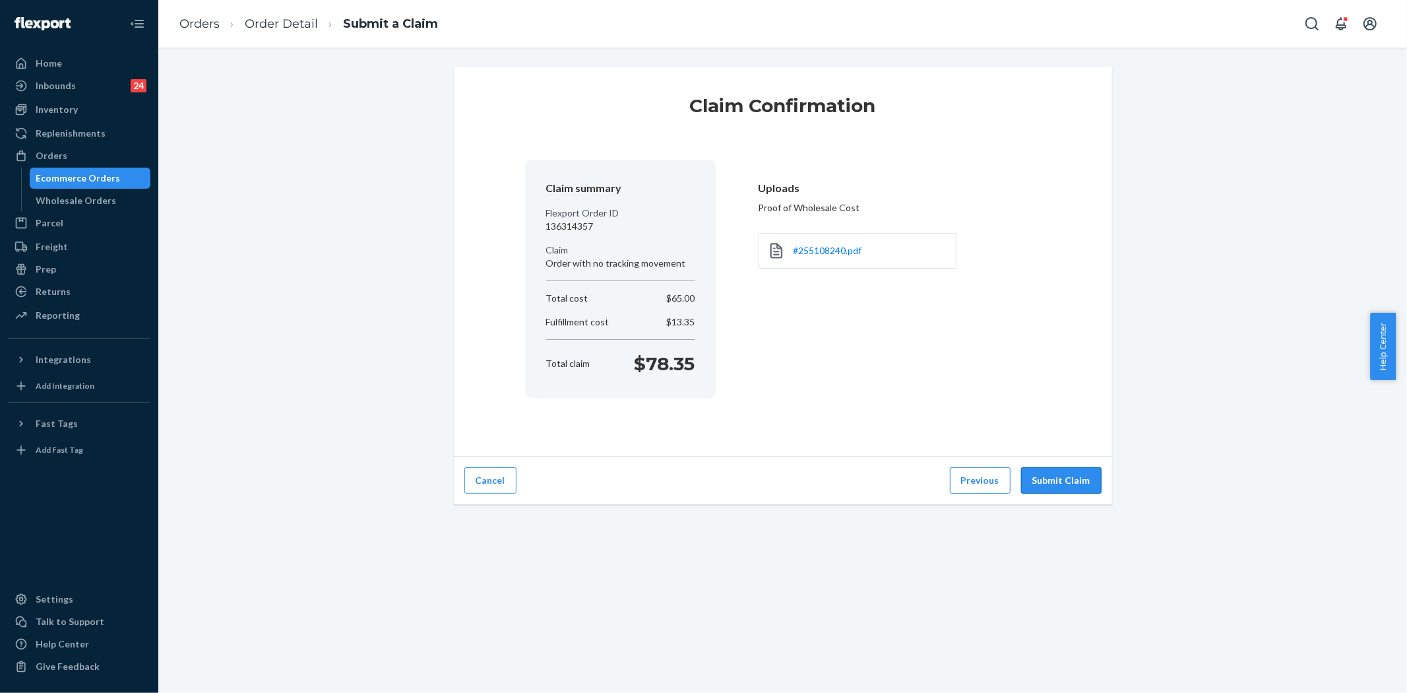
click at [1060, 473] on button "Submit Claim" at bounding box center [1061, 480] width 80 height 26
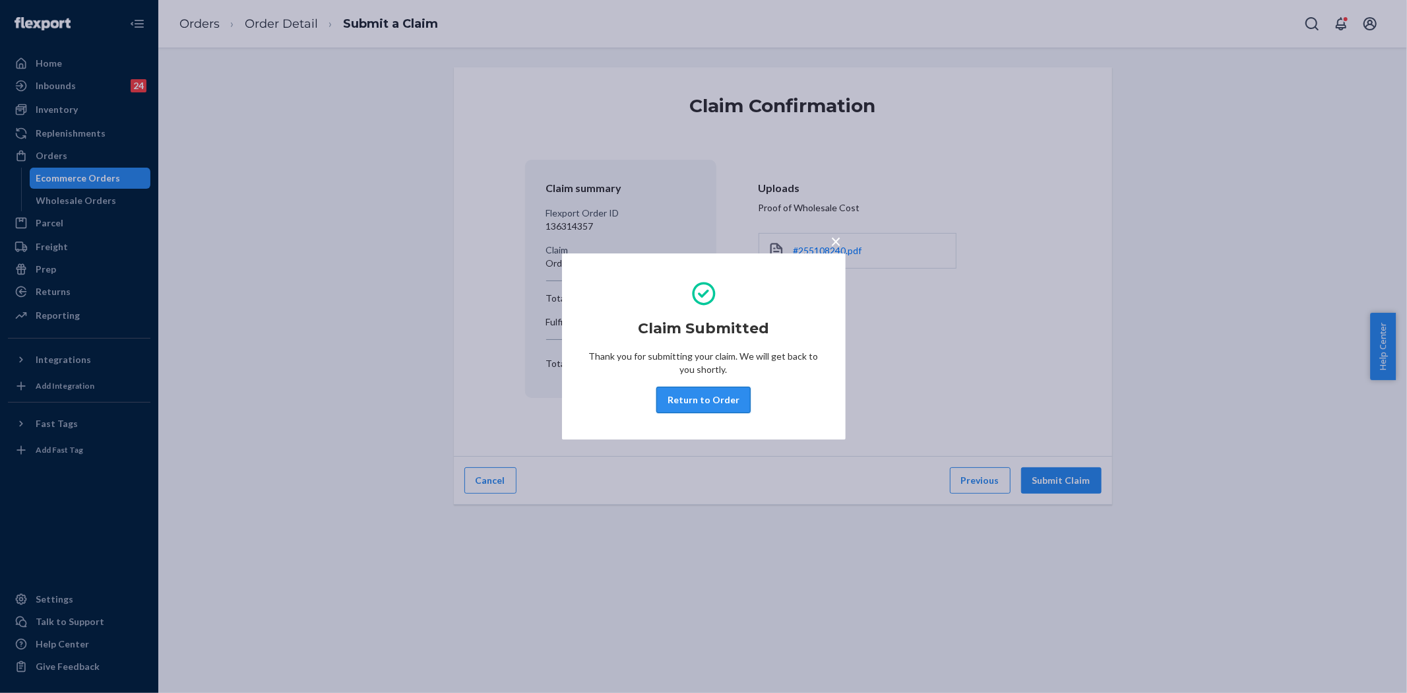
click at [726, 391] on button "Return to Order" at bounding box center [703, 400] width 94 height 26
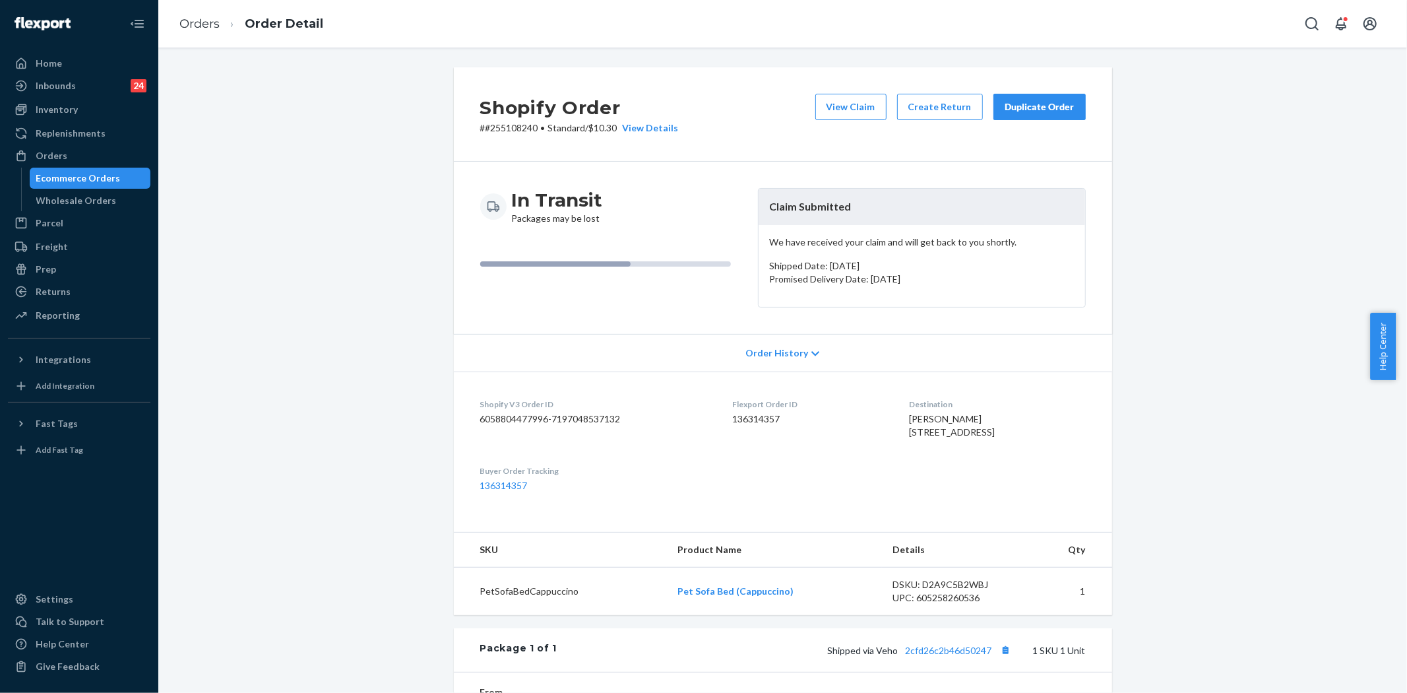
click at [1027, 109] on div "Duplicate Order" at bounding box center [1040, 106] width 70 height 13
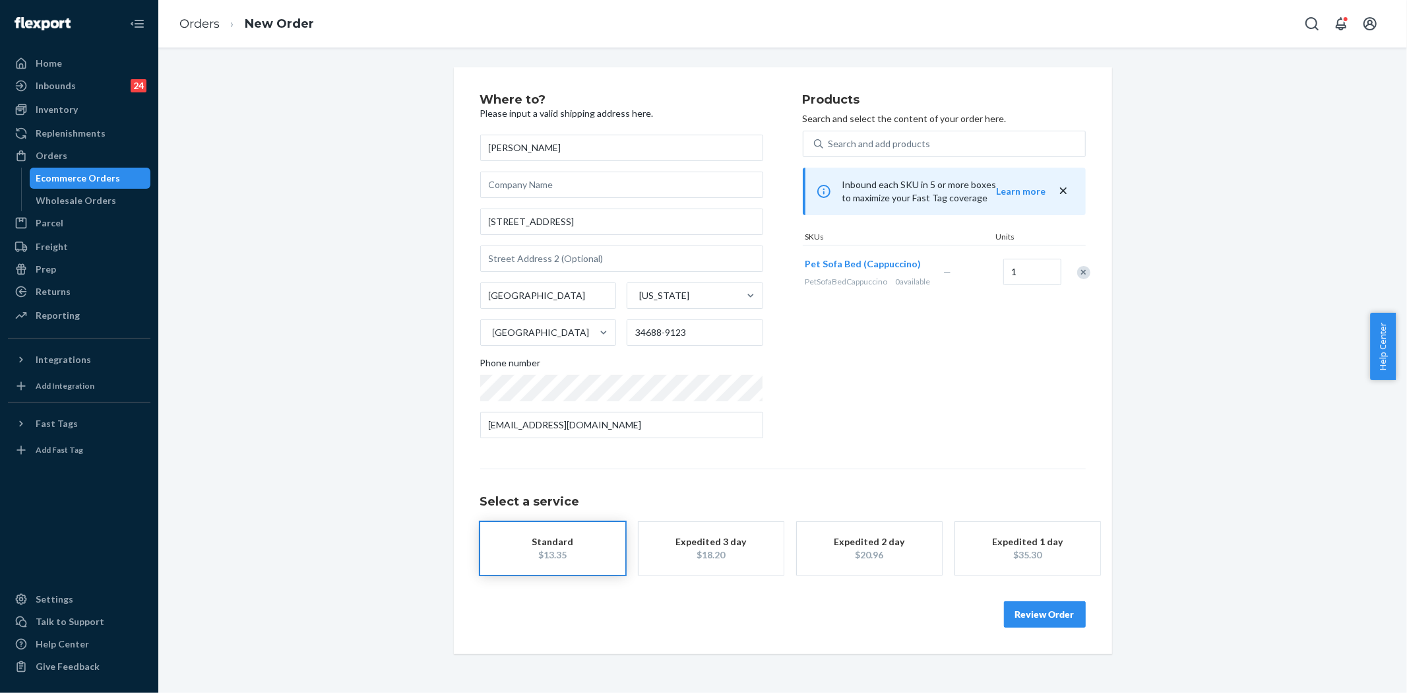
click at [1024, 598] on div "Review Order" at bounding box center [783, 608] width 606 height 40
click at [1050, 627] on button "Review Order" at bounding box center [1045, 627] width 82 height 26
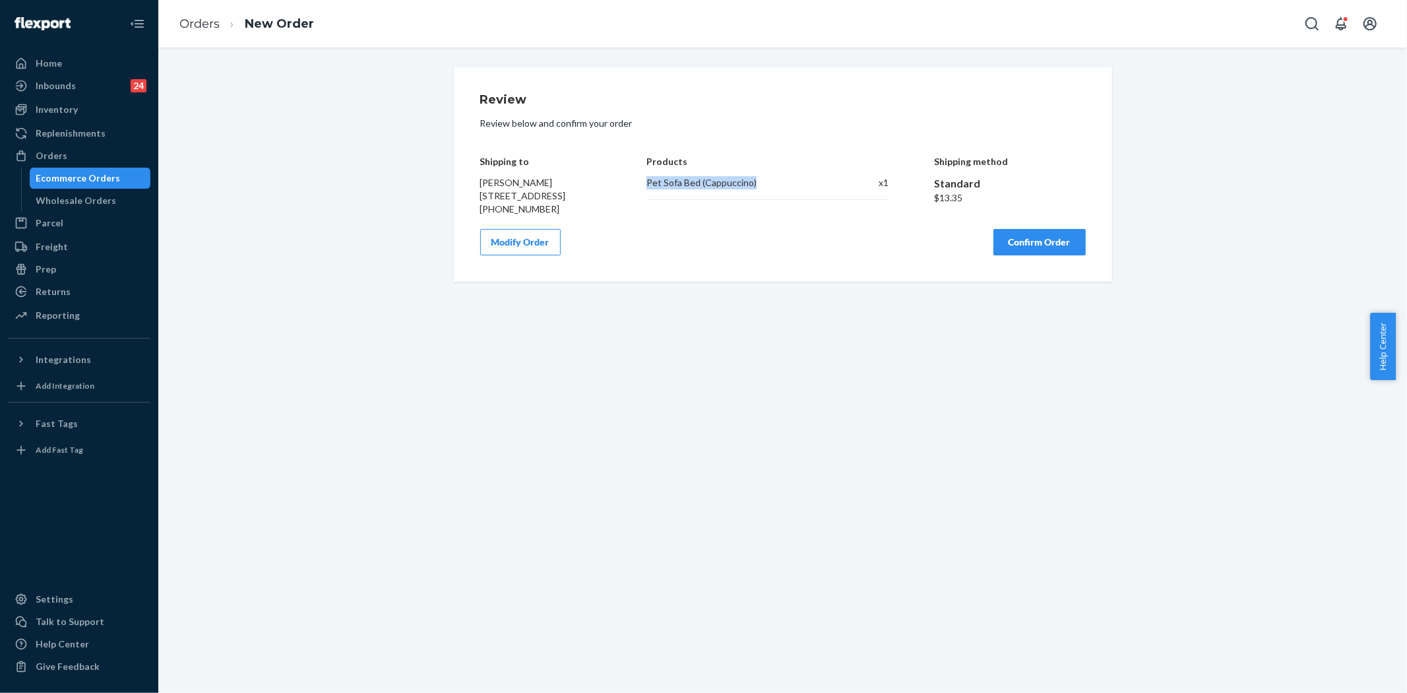
copy div "Pet Sofa Bed (Cappuccino)"
drag, startPoint x: 635, startPoint y: 180, endPoint x: 760, endPoint y: 192, distance: 125.9
click at [760, 192] on div "Shipping to Katie Hoard 3016 Northfield Dr Tarpon Springs, FL 34688-9123 +17274…" at bounding box center [783, 176] width 606 height 79
click at [1046, 255] on button "Confirm Order" at bounding box center [1039, 242] width 92 height 26
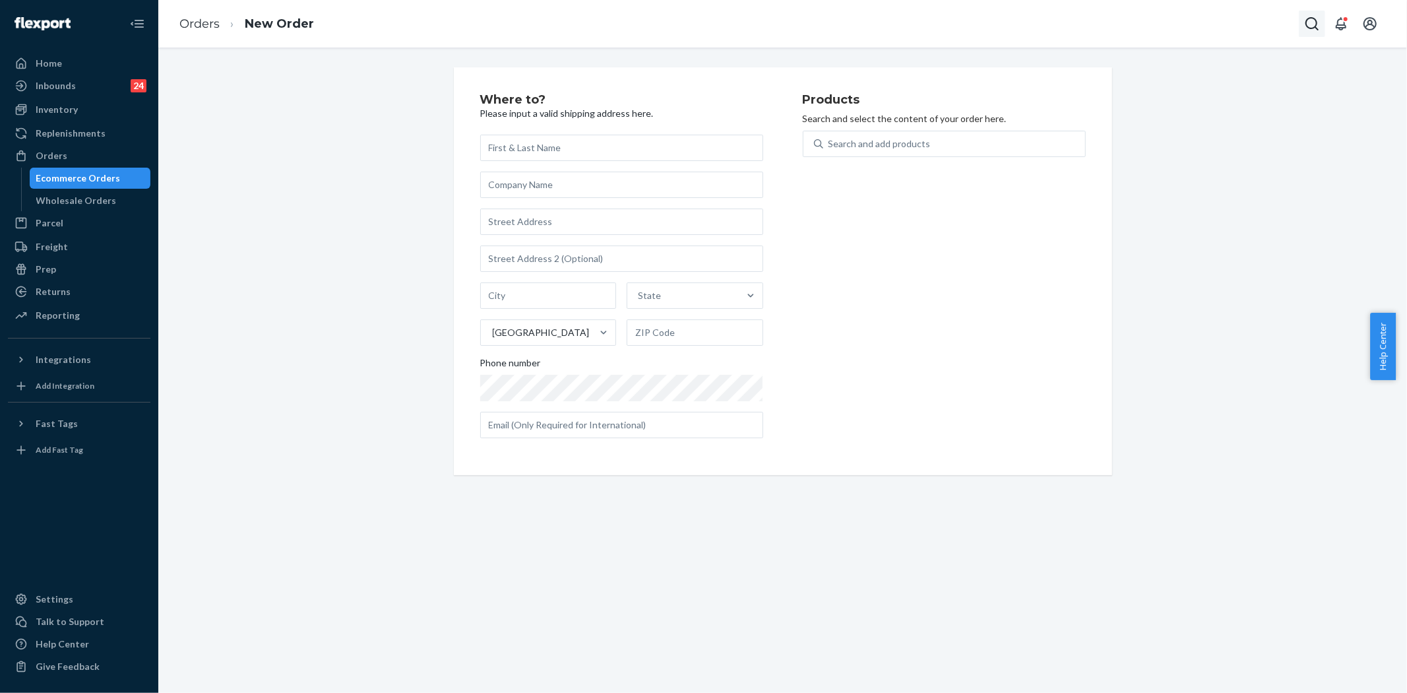
click at [1307, 23] on icon "Open Search Box" at bounding box center [1312, 24] width 16 height 16
type input "253909612"
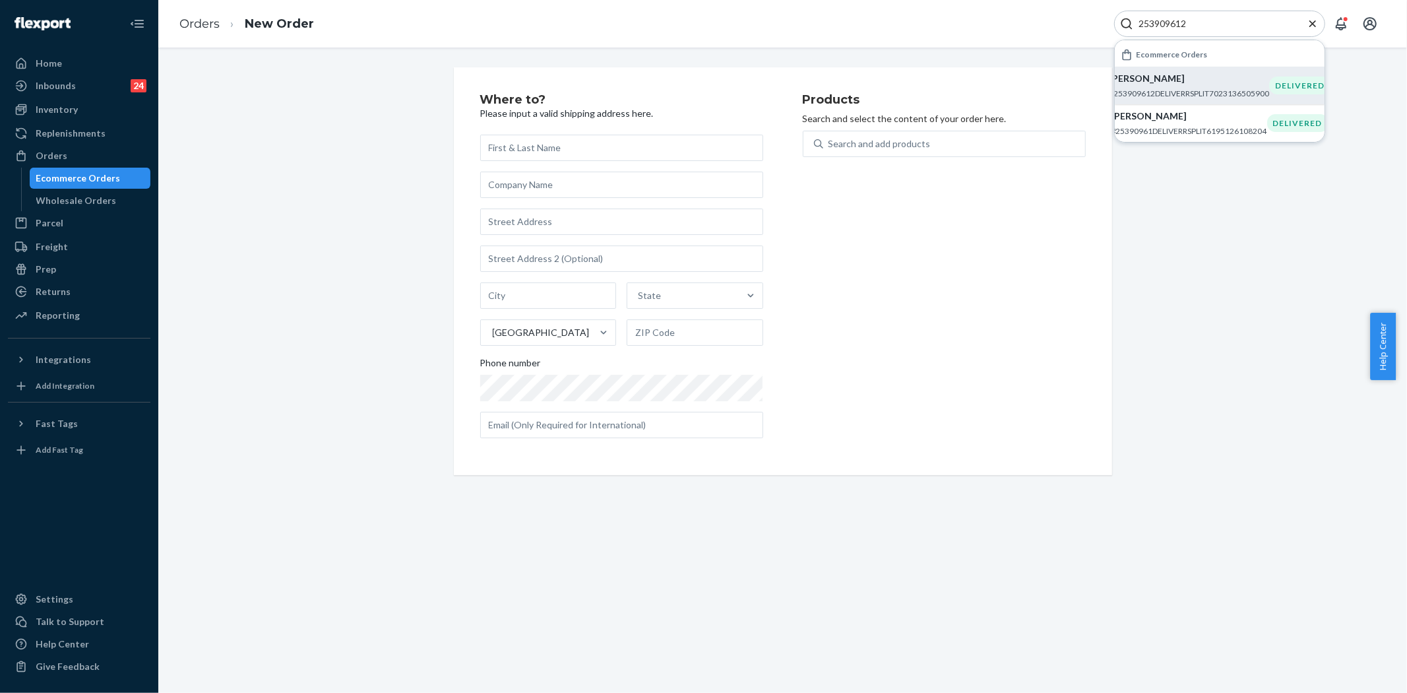
click at [1155, 86] on div "Alison Young #253909612DELIVERRSPLIT7023136505900" at bounding box center [1189, 85] width 160 height 27
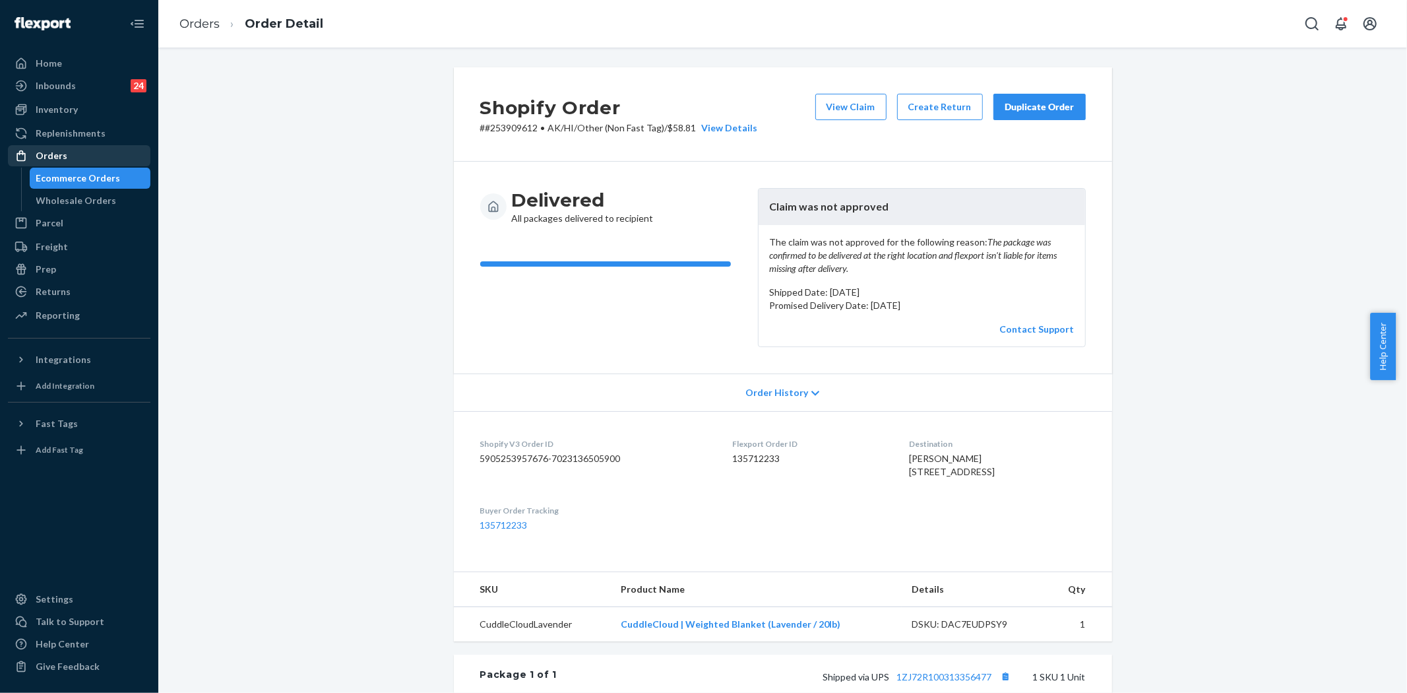
click at [50, 145] on link "Orders" at bounding box center [79, 155] width 142 height 21
